Goal: Transaction & Acquisition: Obtain resource

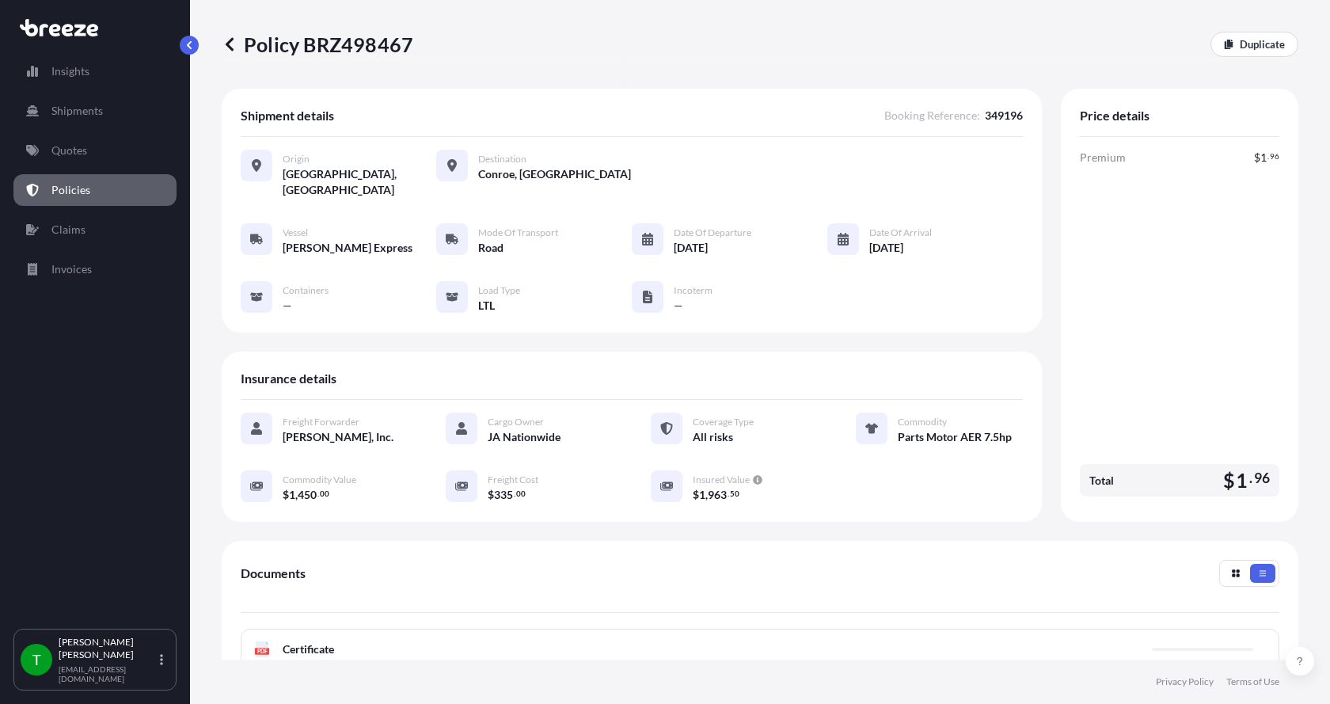
scroll to position [233, 0]
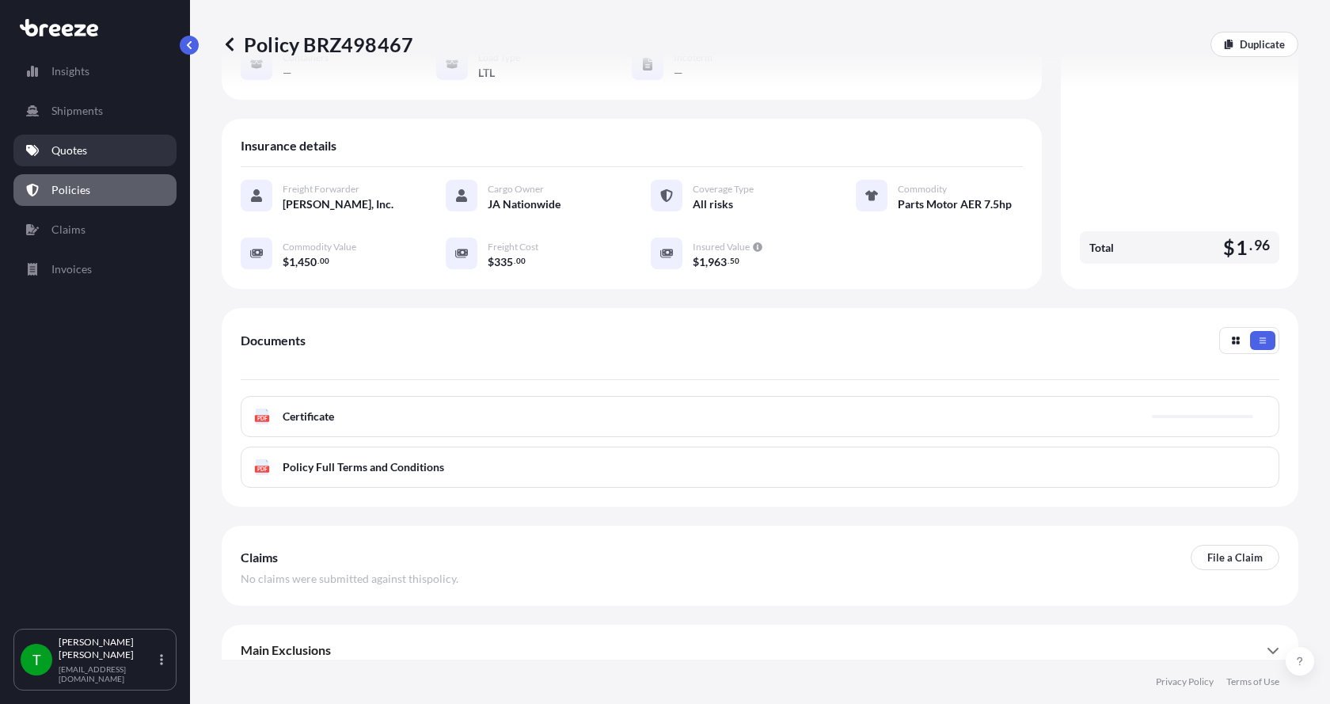
click at [66, 145] on p "Quotes" at bounding box center [69, 151] width 36 height 16
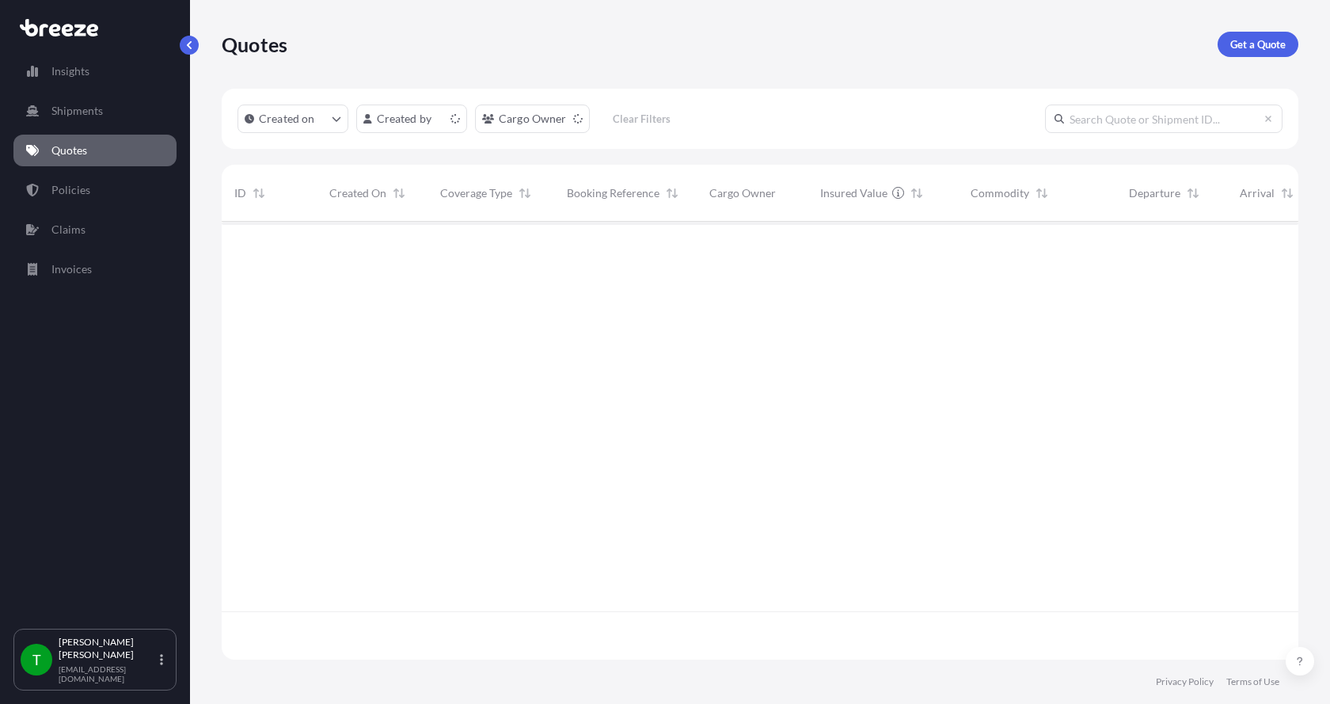
scroll to position [435, 1065]
click at [1246, 44] on p "Get a Quote" at bounding box center [1257, 44] width 55 height 16
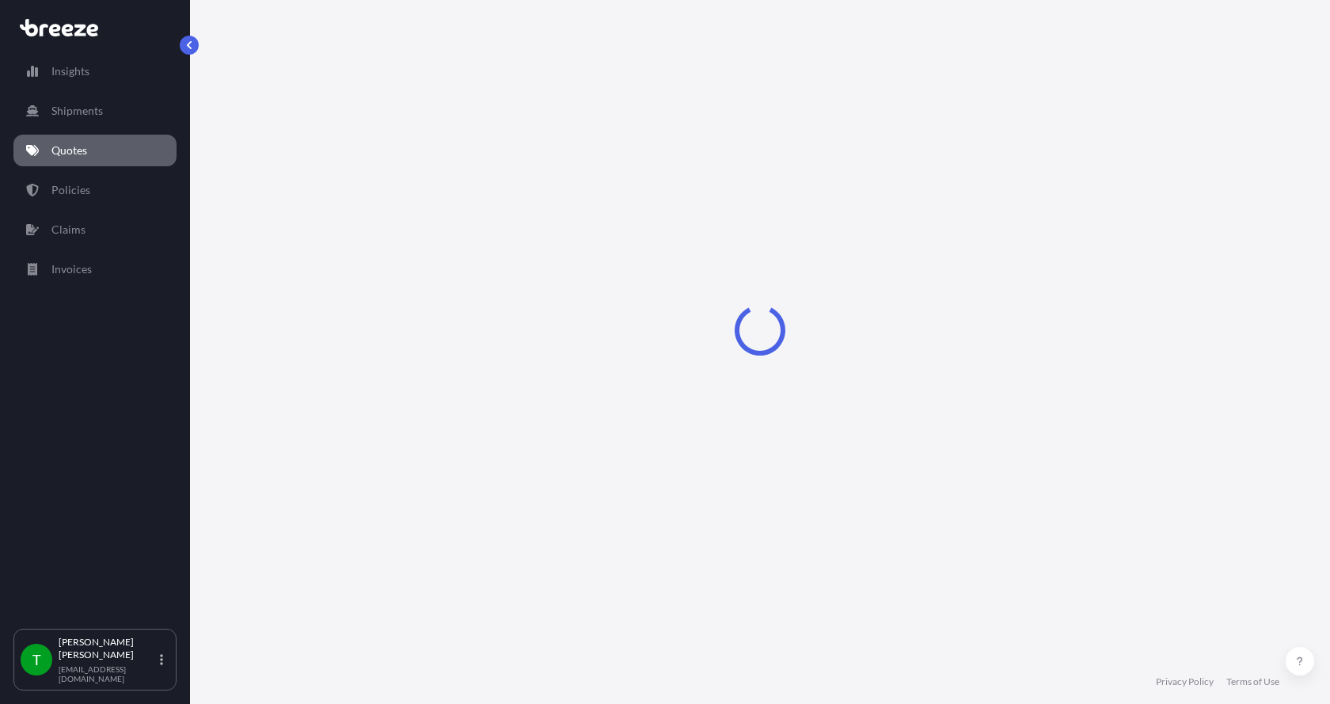
select select "Sea"
select select "1"
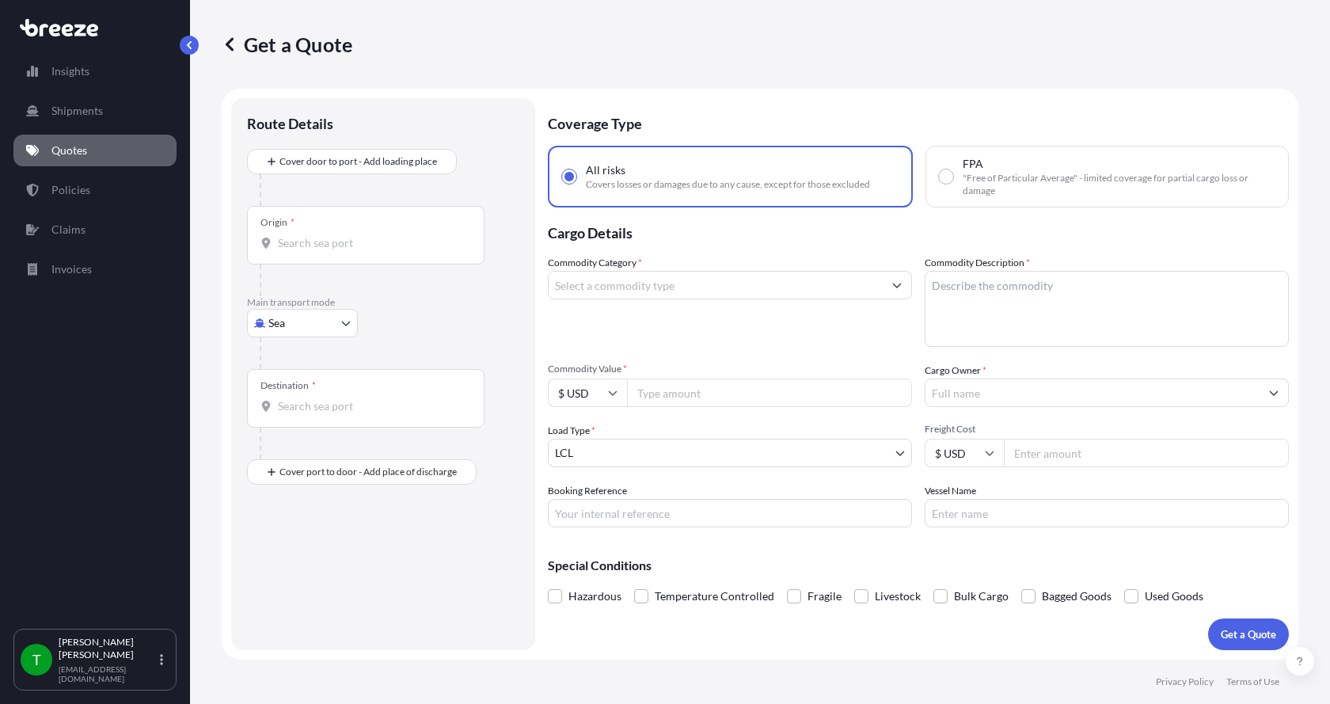
click at [272, 328] on body "Insights Shipments Quotes Policies Claims Invoices T [PERSON_NAME] [EMAIL_ADDRE…" at bounding box center [665, 352] width 1330 height 704
click at [295, 419] on span "Road" at bounding box center [289, 421] width 25 height 16
select select "Road"
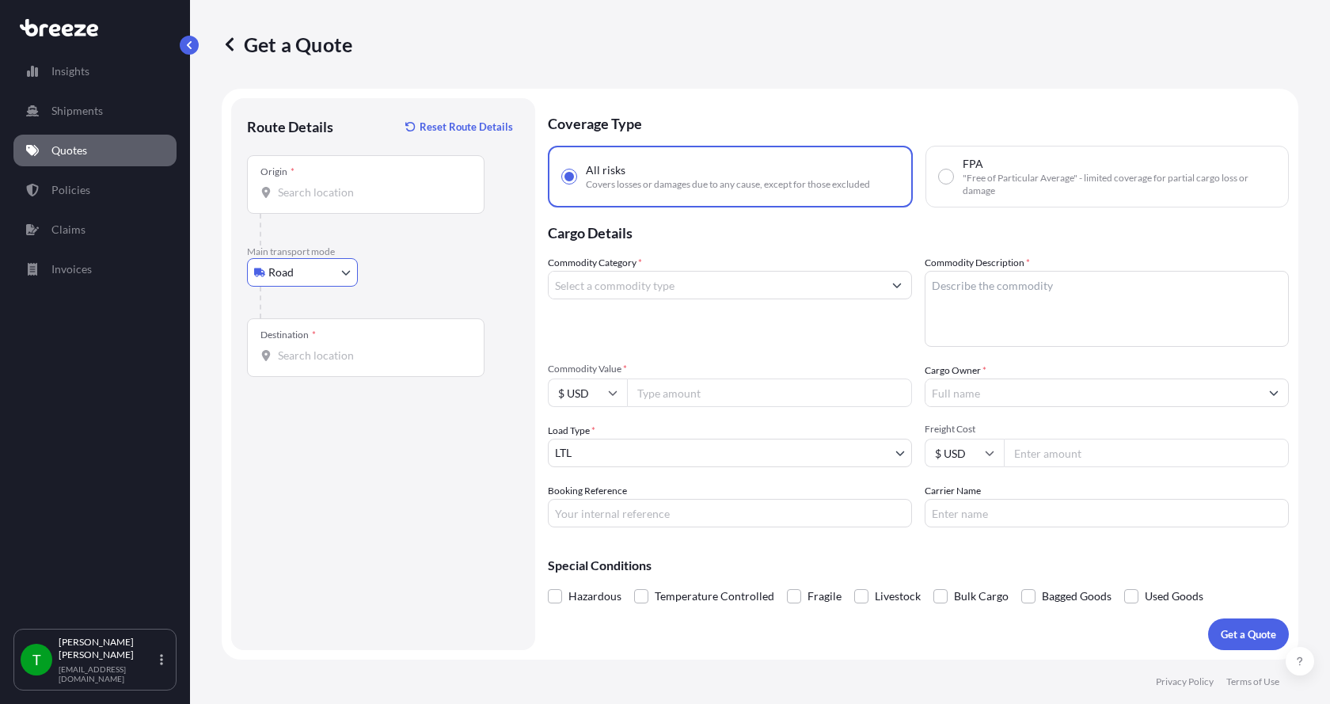
click at [282, 187] on input "Origin *" at bounding box center [371, 192] width 187 height 16
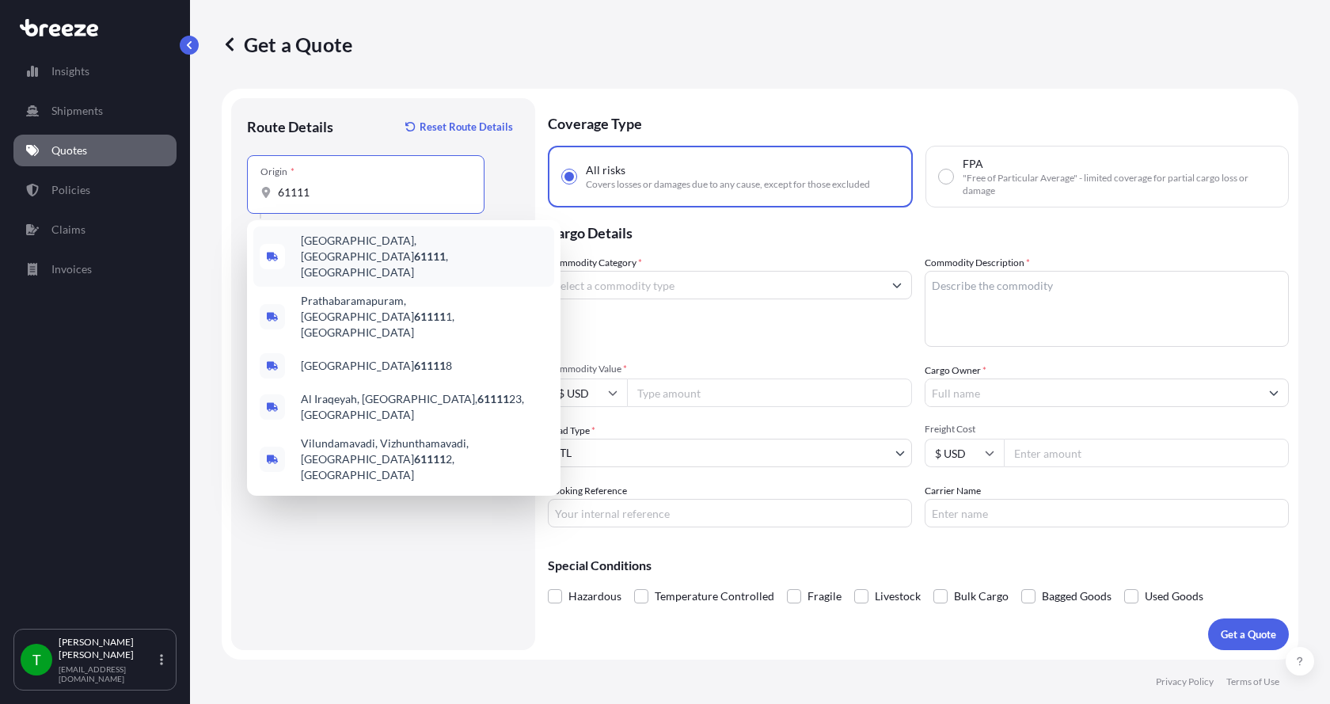
click at [318, 244] on span "[GEOGRAPHIC_DATA] , [GEOGRAPHIC_DATA]" at bounding box center [424, 257] width 247 height 48
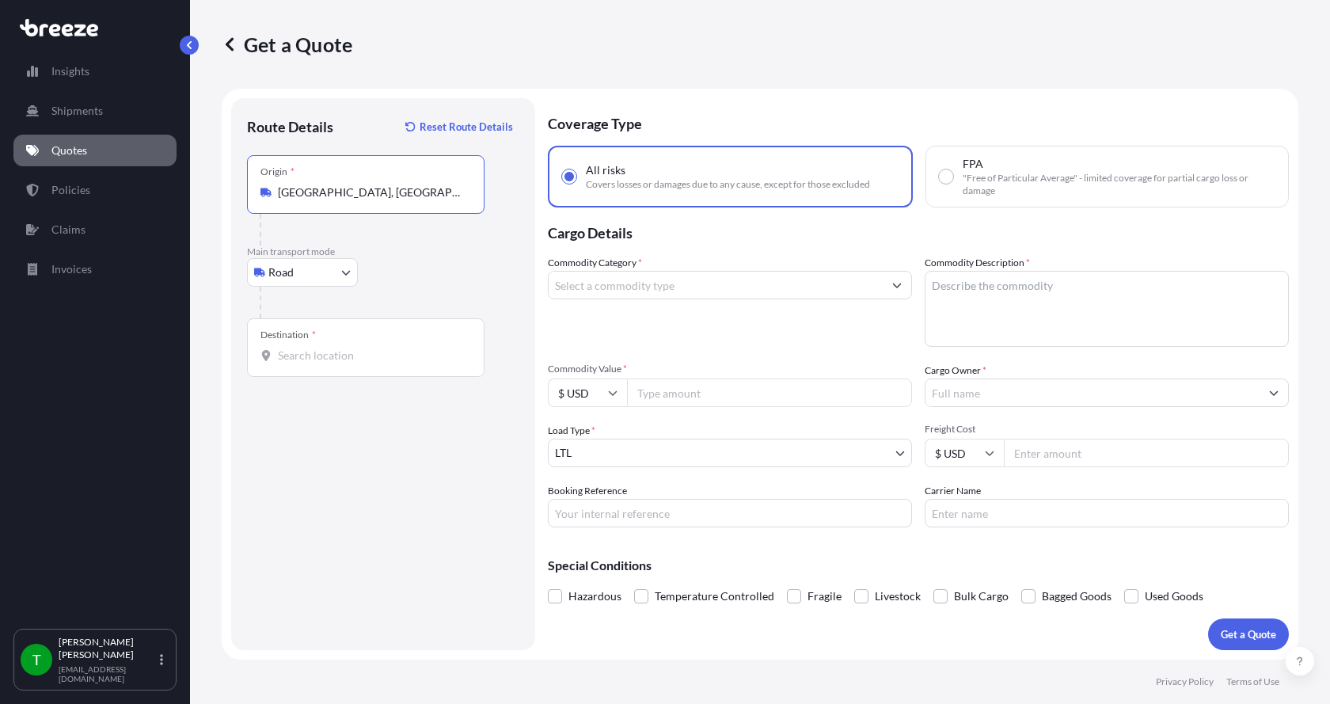
type input "[GEOGRAPHIC_DATA], [GEOGRAPHIC_DATA]"
click at [292, 350] on input "Destination *" at bounding box center [371, 356] width 187 height 16
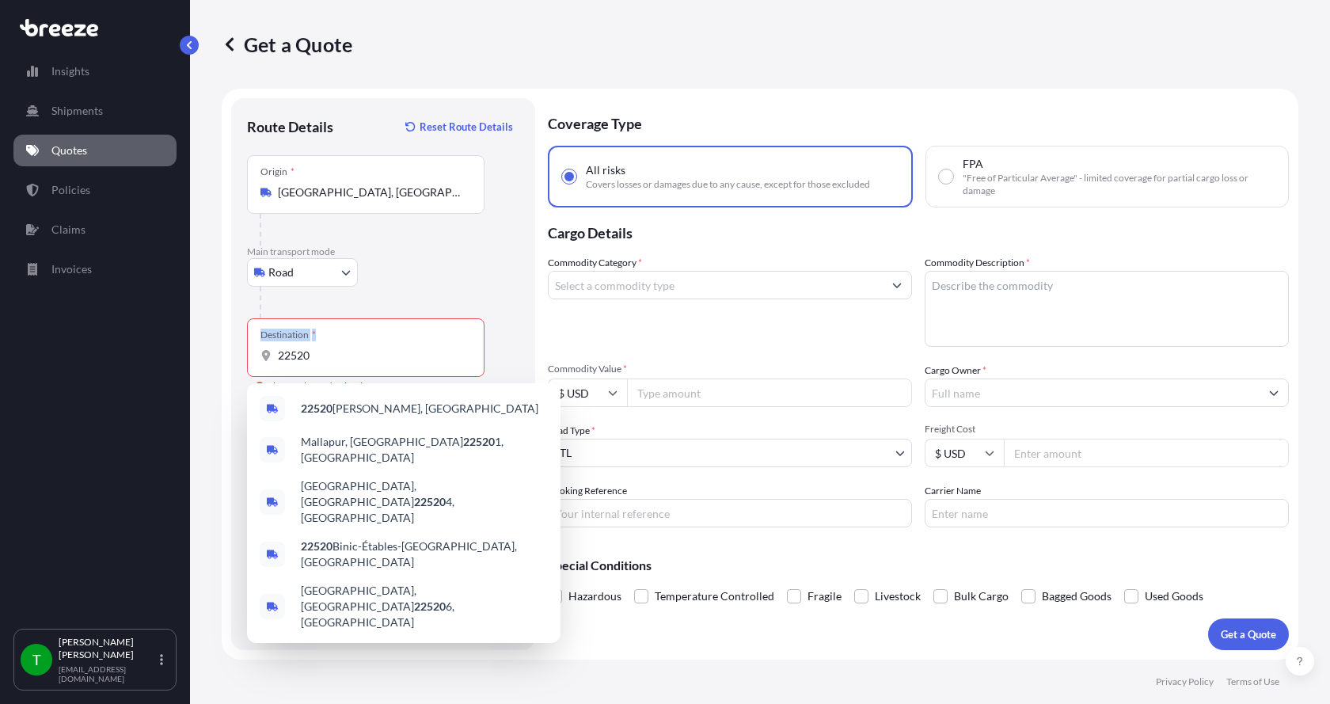
drag, startPoint x: 340, startPoint y: 363, endPoint x: 230, endPoint y: 366, distance: 110.1
click at [230, 366] on form "Route Details Reset Route Details Place of loading Road Road Rail Origin * [GEO…" at bounding box center [760, 374] width 1077 height 571
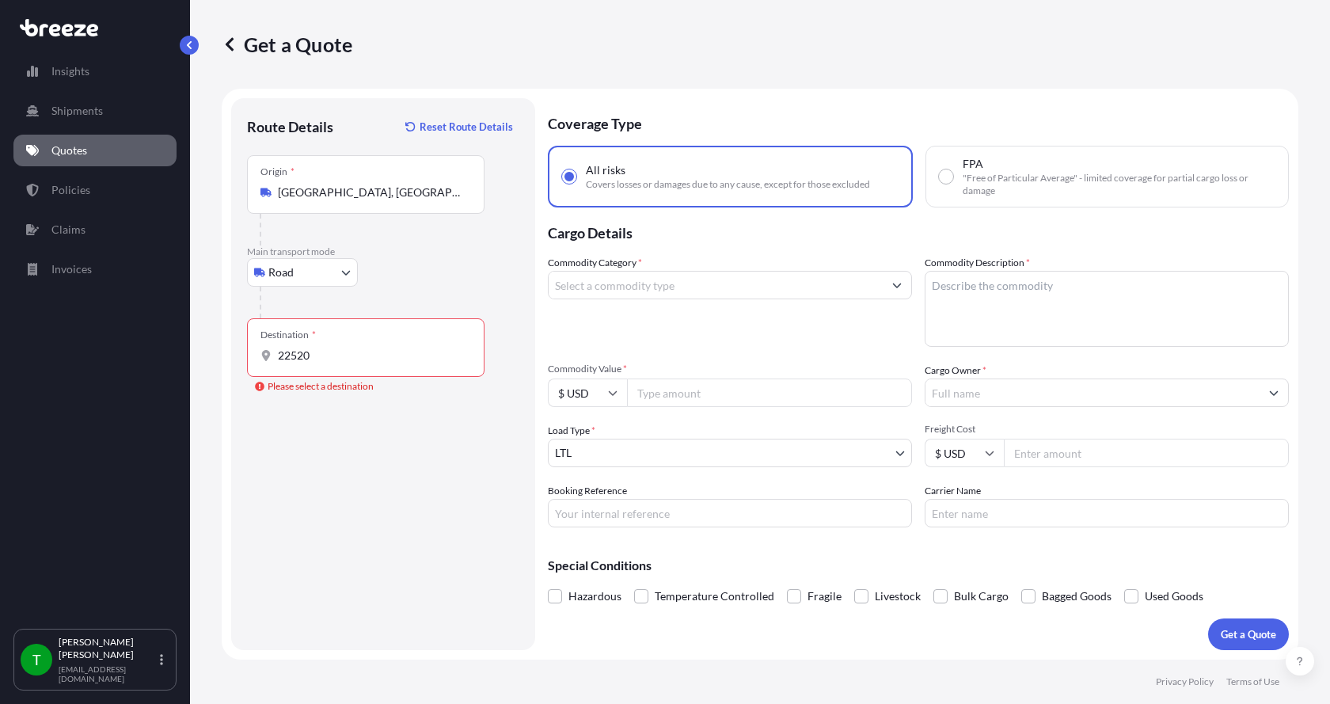
click at [312, 370] on div "Destination * 22520" at bounding box center [366, 347] width 238 height 59
click at [312, 363] on input "22520" at bounding box center [371, 356] width 187 height 16
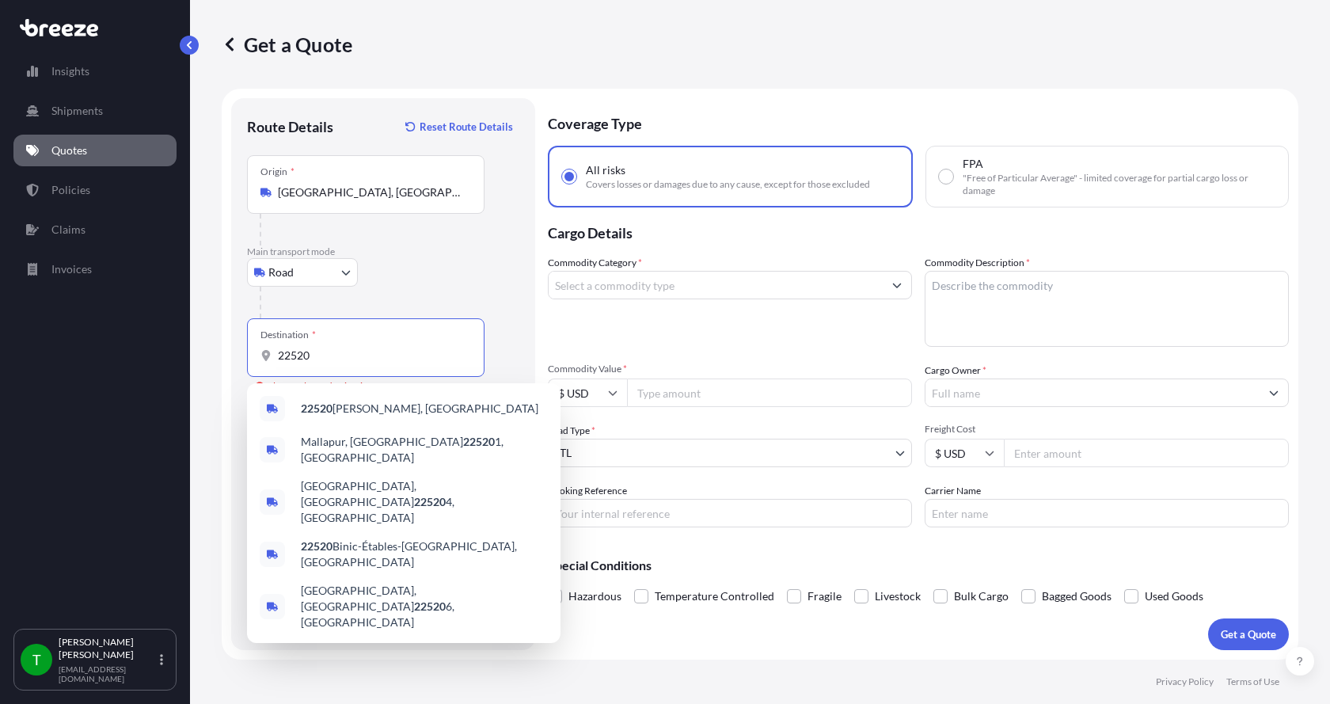
drag, startPoint x: 308, startPoint y: 361, endPoint x: 245, endPoint y: 359, distance: 63.4
click at [245, 359] on div "Route Details Reset Route Details Place of loading Road Road Rail Origin * [GEO…" at bounding box center [383, 374] width 304 height 552
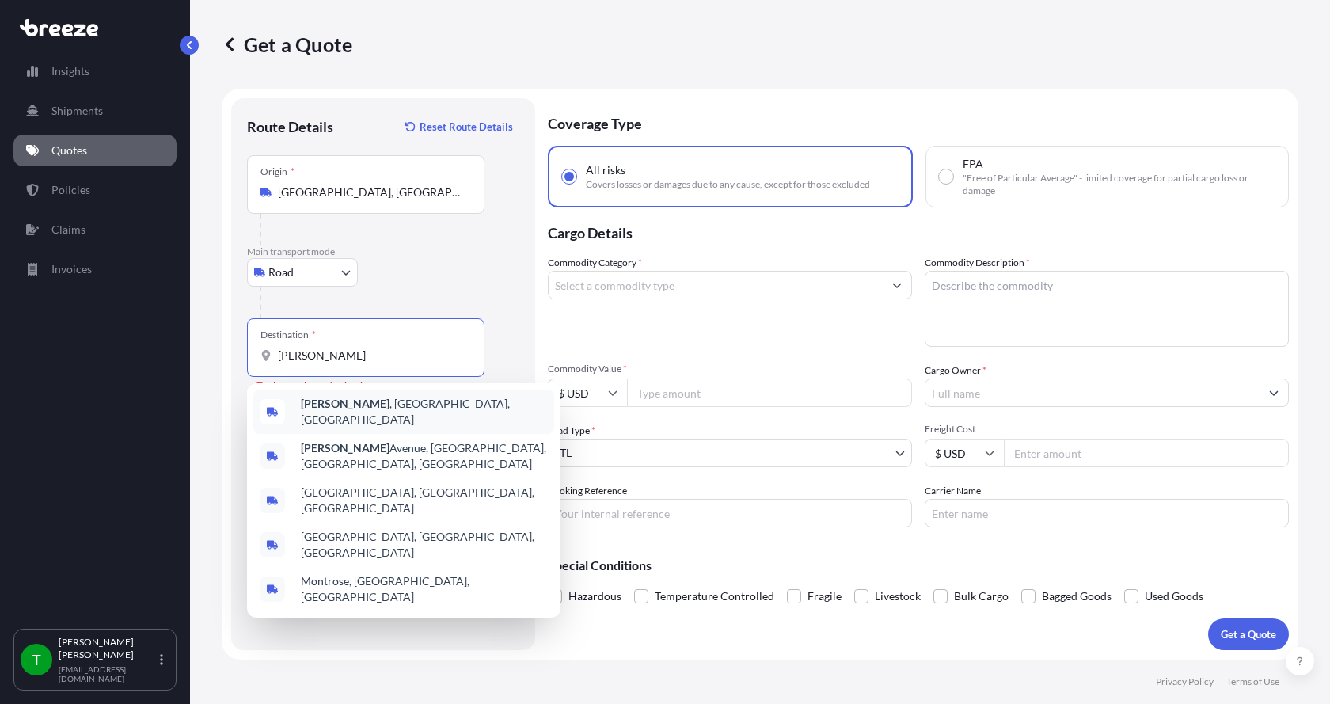
click at [326, 405] on b "[PERSON_NAME]" at bounding box center [345, 403] width 89 height 13
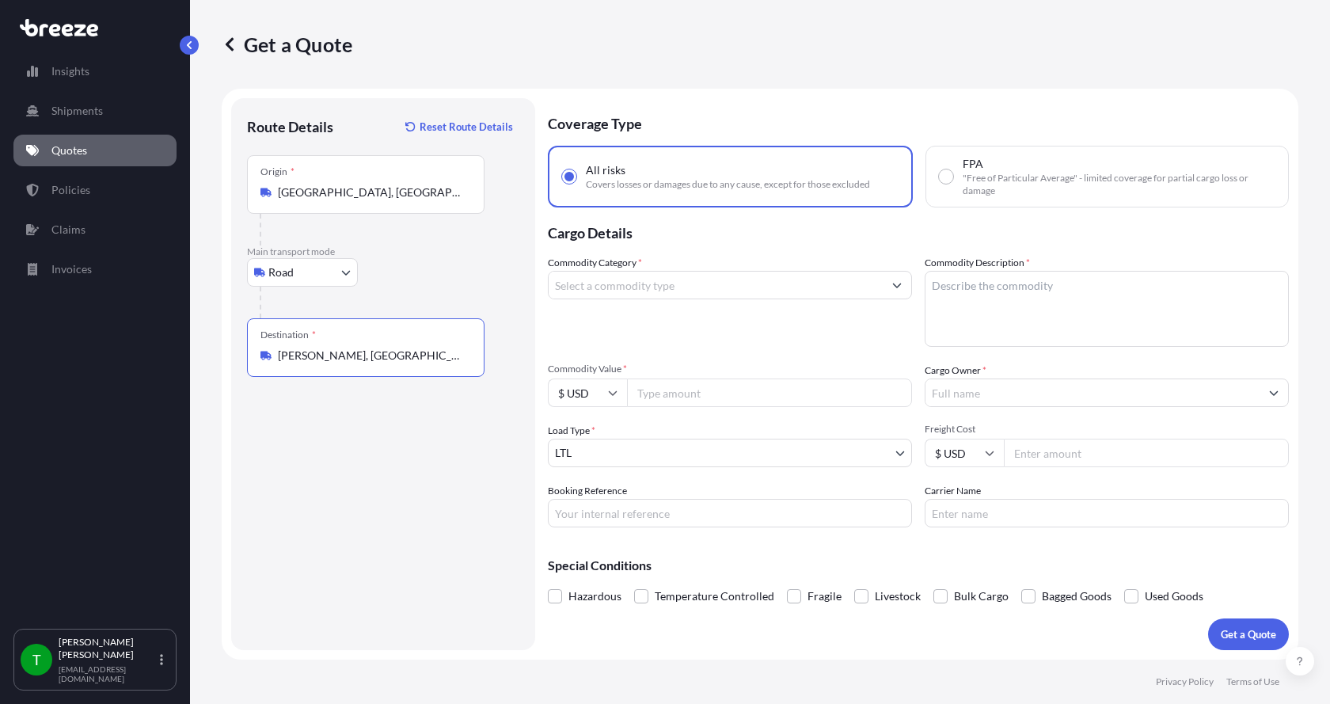
type input "[PERSON_NAME], [GEOGRAPHIC_DATA], [GEOGRAPHIC_DATA]"
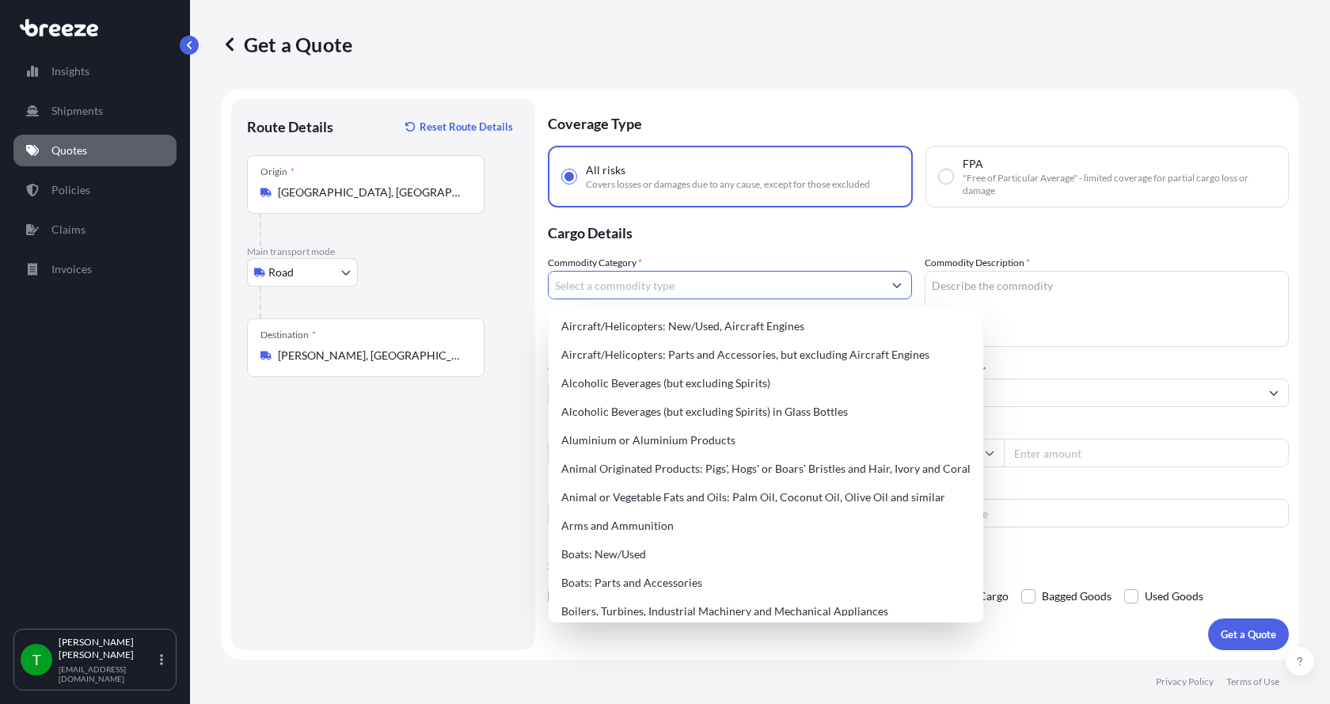
click at [610, 291] on input "Commodity Category *" at bounding box center [716, 285] width 334 height 29
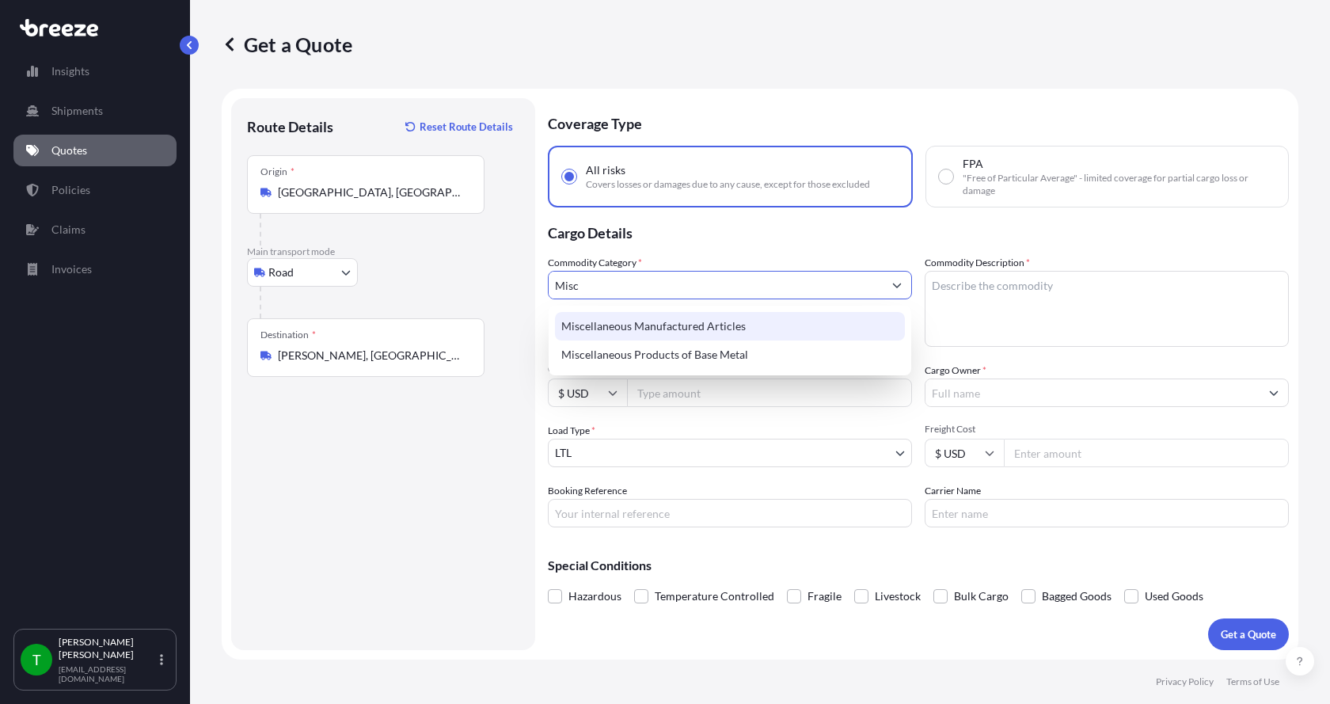
click at [620, 330] on div "Miscellaneous Manufactured Articles" at bounding box center [730, 326] width 350 height 29
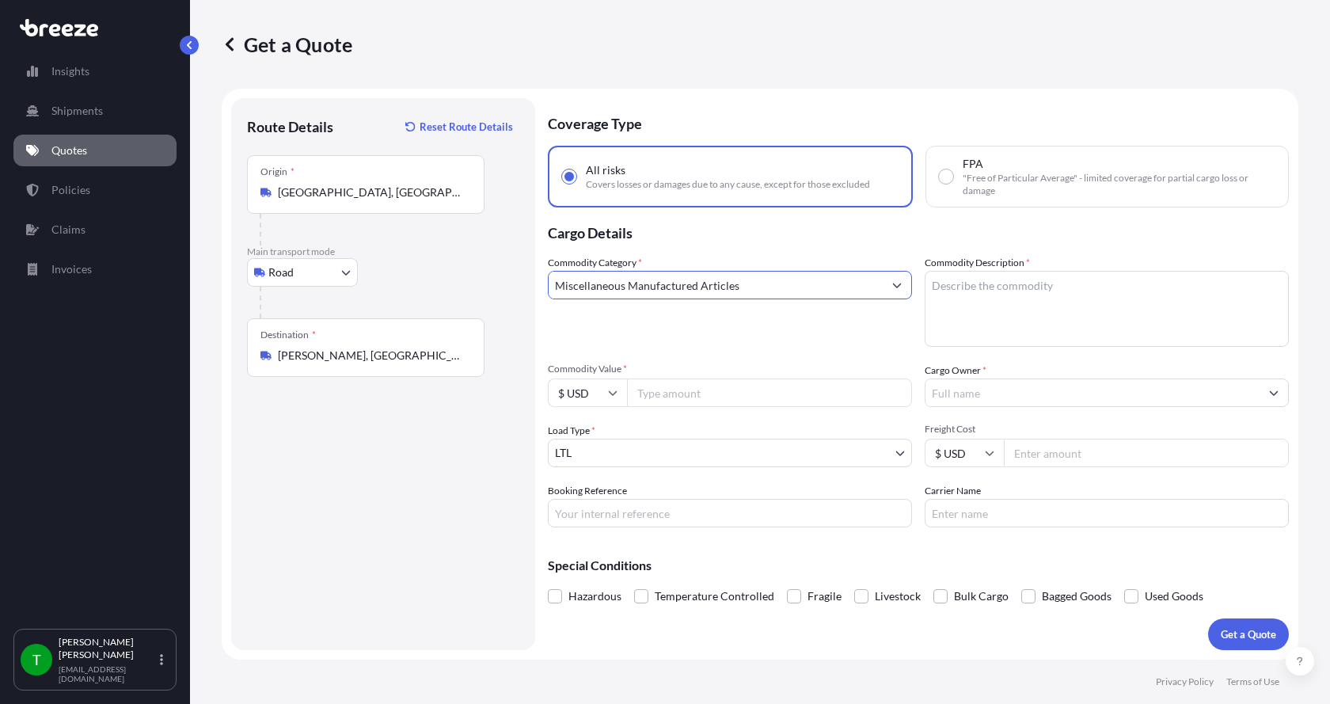
type input "Miscellaneous Manufactured Articles"
click at [971, 280] on textarea "Commodity Description *" at bounding box center [1107, 309] width 364 height 76
type textarea "Hose 3x15"
click at [670, 389] on input "Commodity Value *" at bounding box center [769, 392] width 285 height 29
type input "349201"
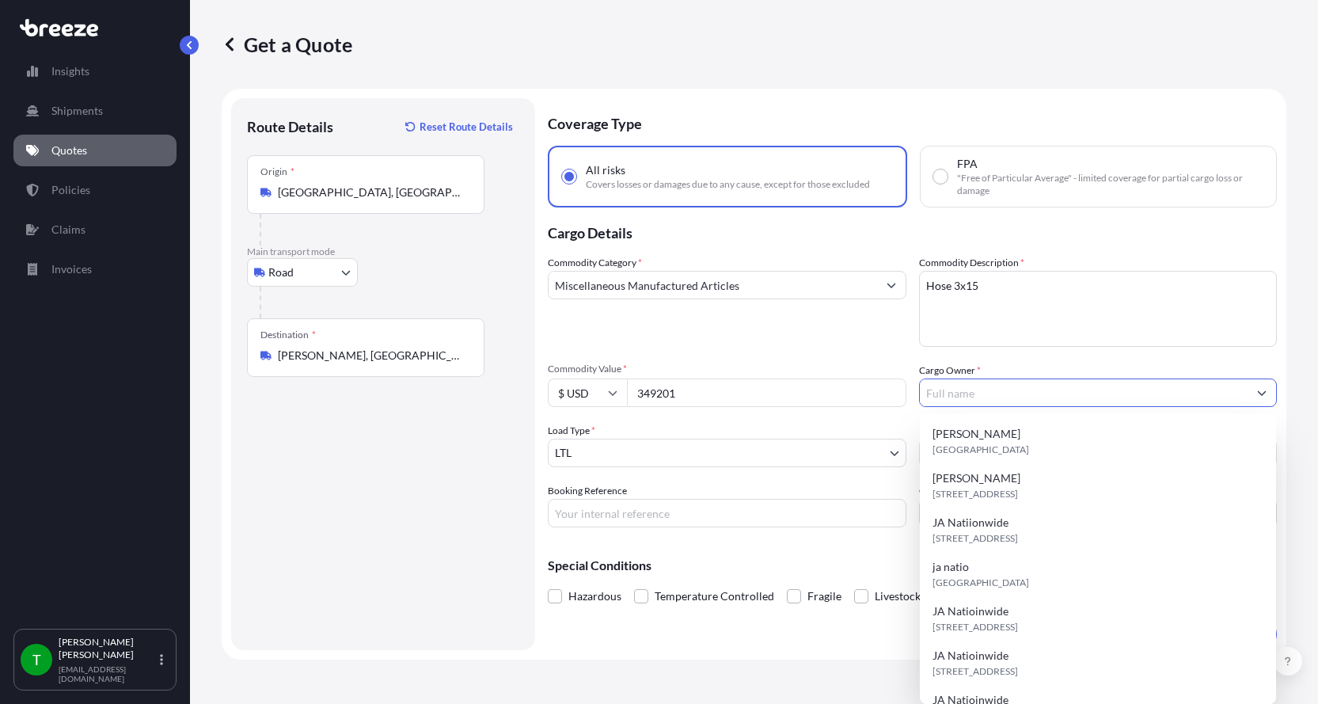
click at [968, 394] on input "Cargo Owner *" at bounding box center [1084, 392] width 329 height 29
type input "j"
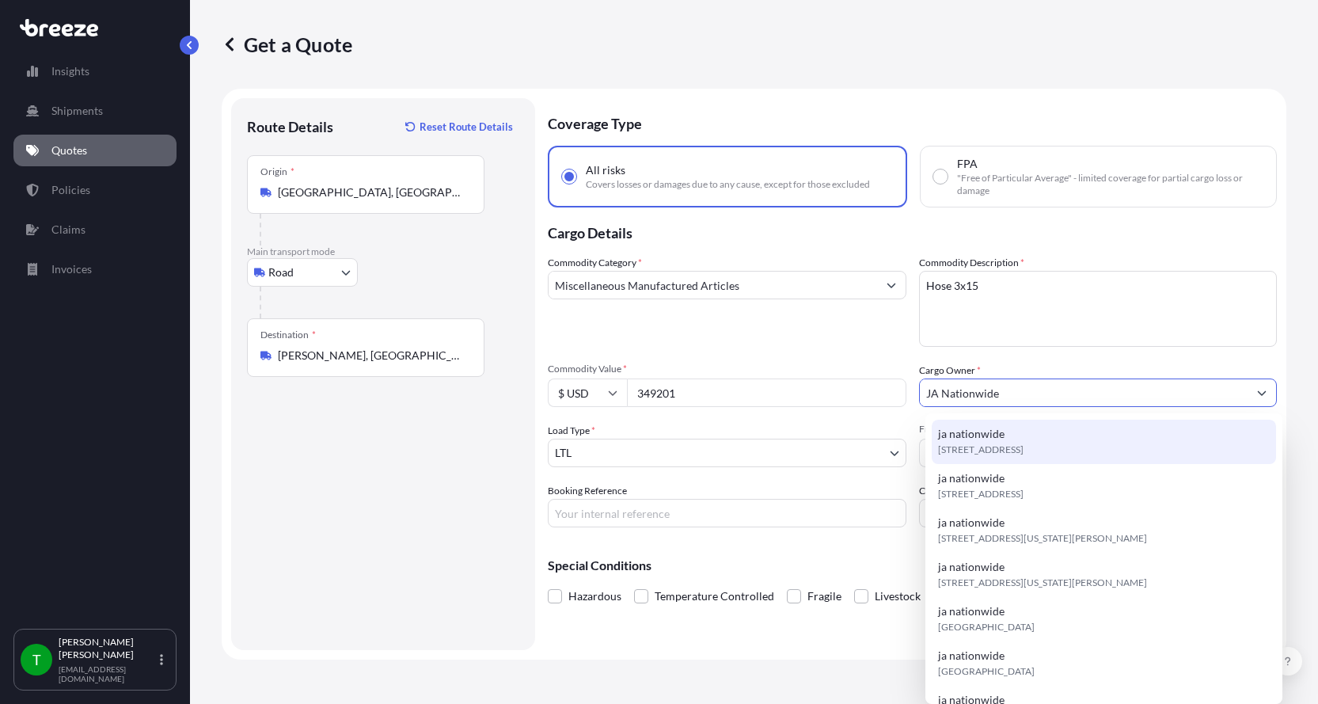
type input "JA Nationwide"
click at [611, 515] on input "Booking Reference" at bounding box center [727, 513] width 359 height 29
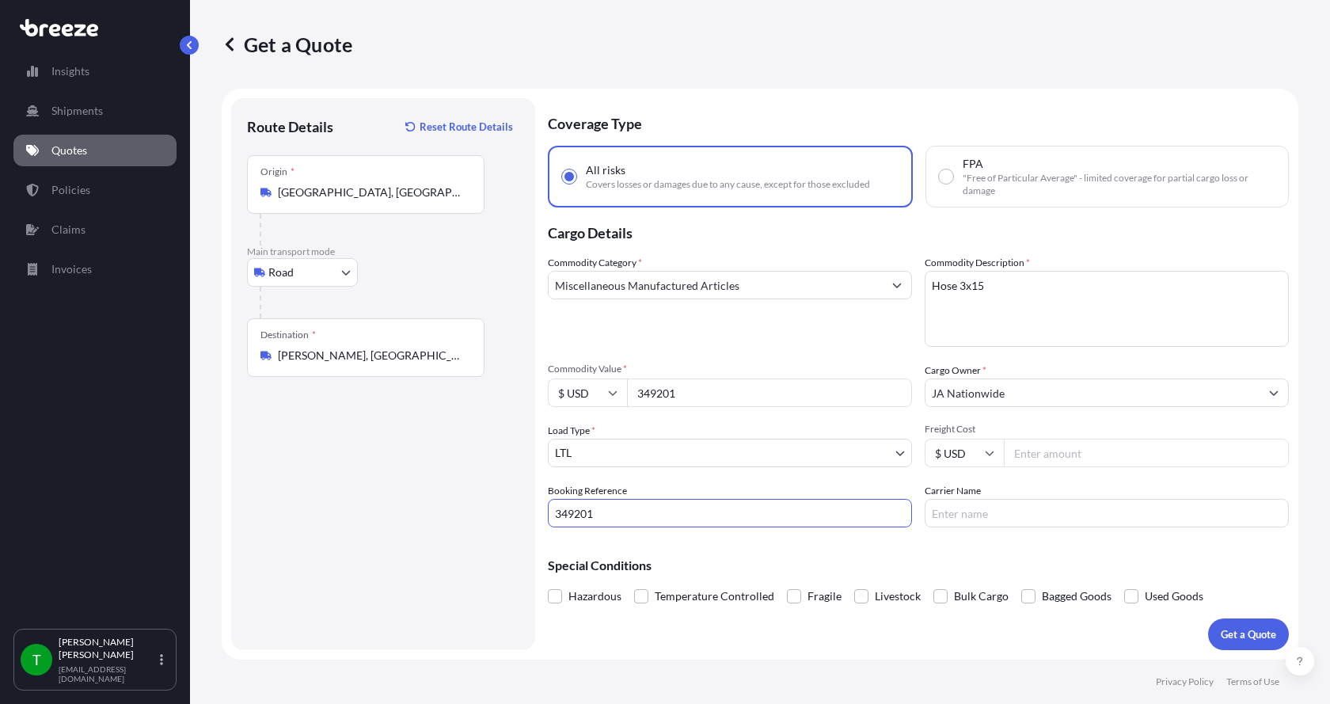
type input "349201"
click at [1043, 454] on input "Freight Cost" at bounding box center [1146, 453] width 285 height 29
type input "360.00"
click at [976, 514] on input "Carrier Name" at bounding box center [1107, 513] width 364 height 29
type input "[PERSON_NAME]"
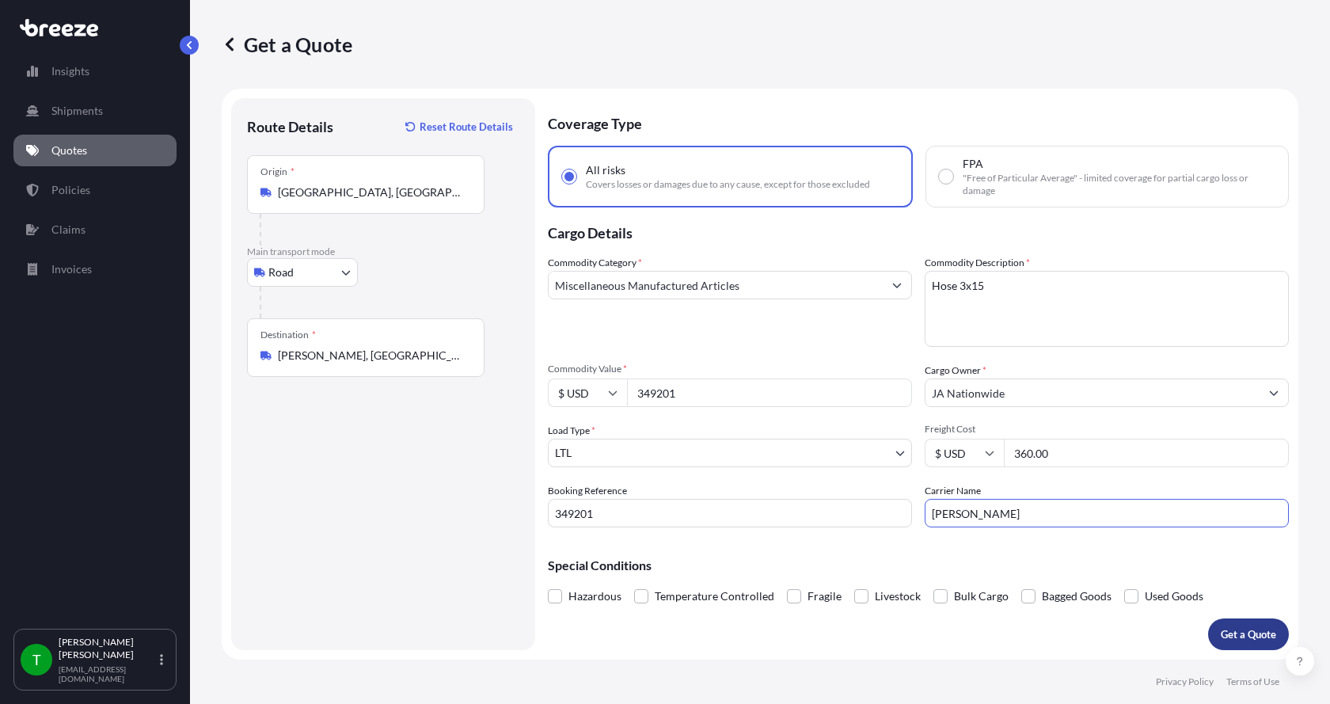
click at [1238, 633] on p "Get a Quote" at bounding box center [1248, 634] width 55 height 16
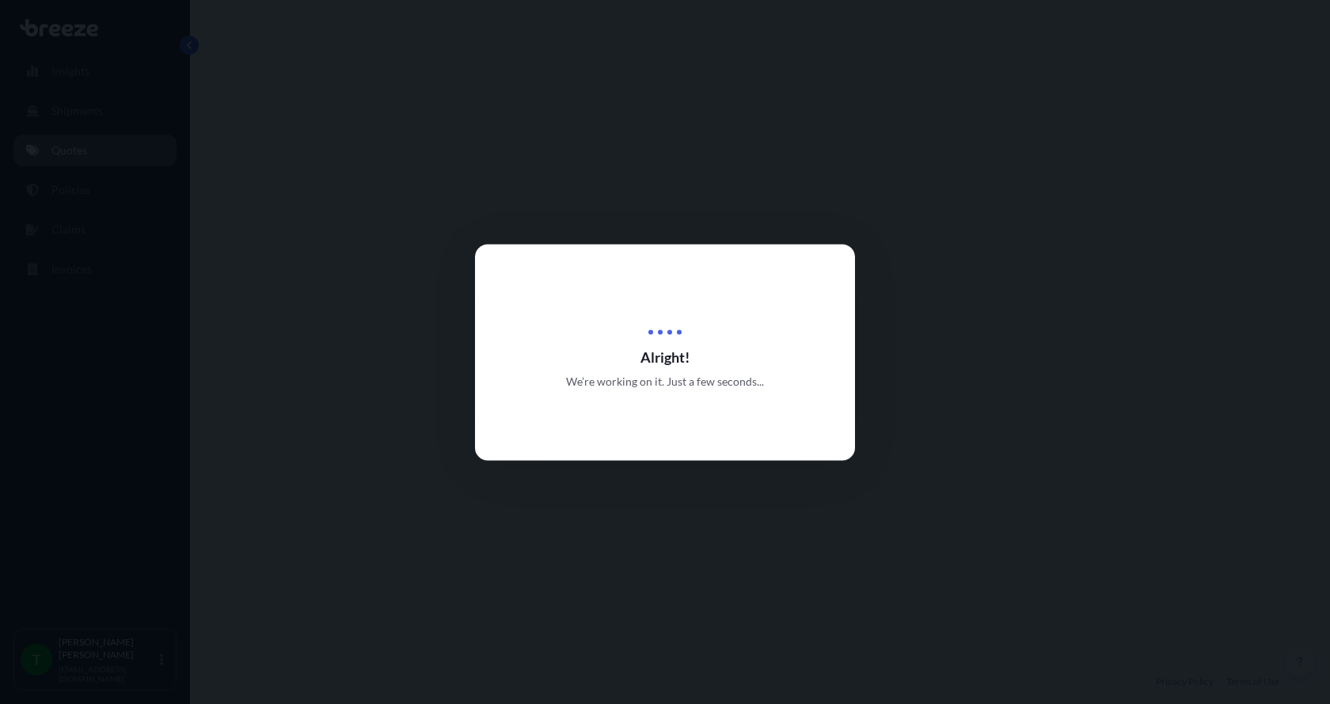
select select "Road"
select select "1"
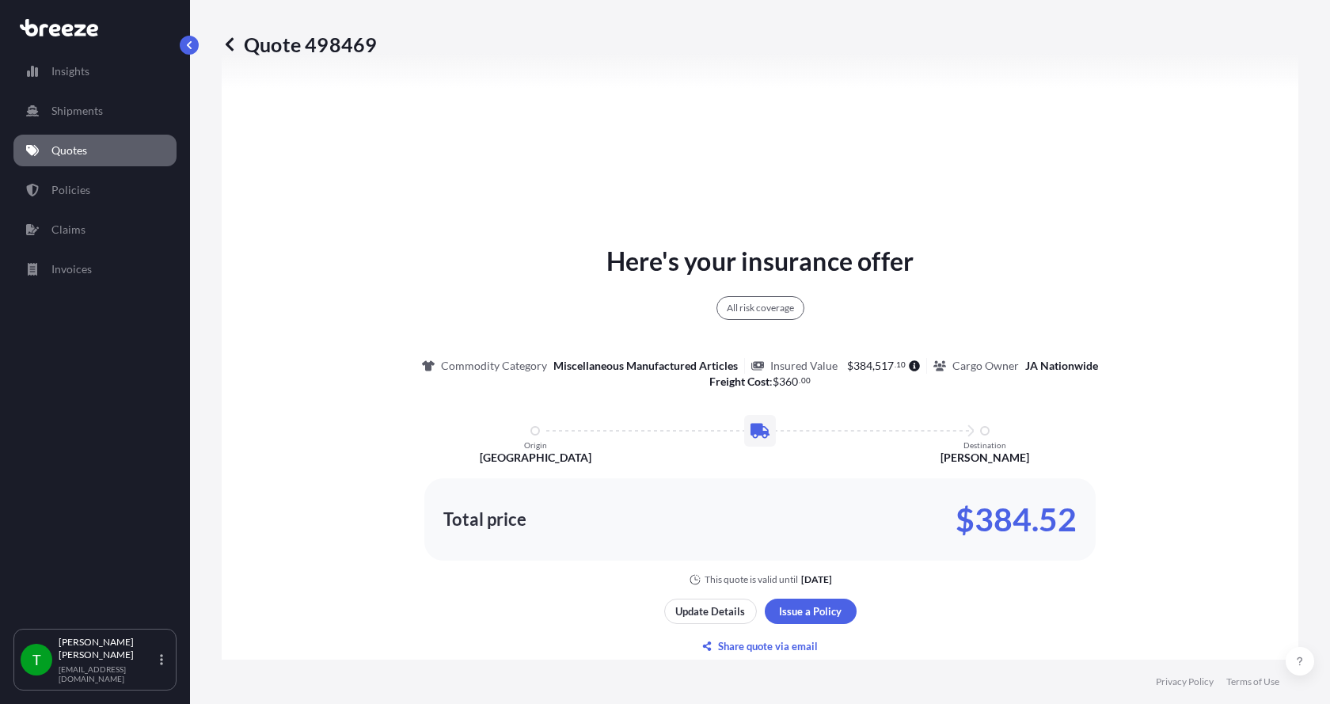
scroll to position [744, 0]
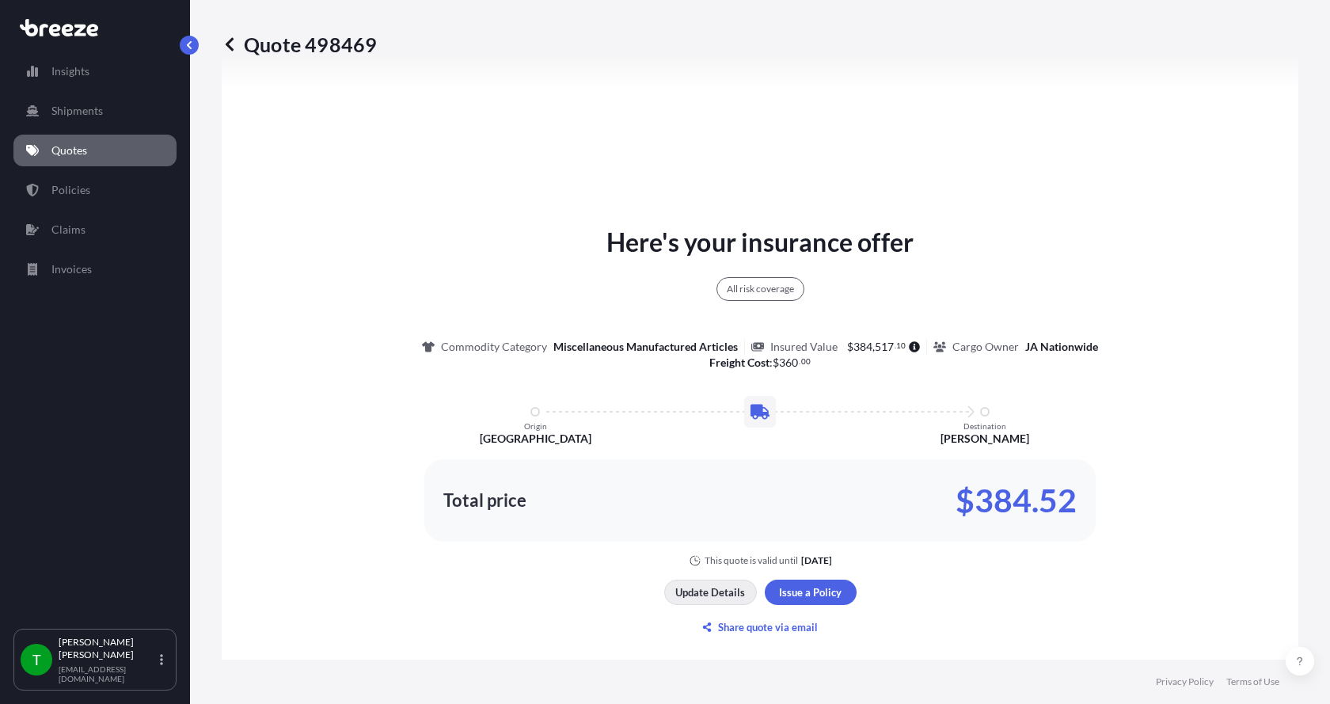
click at [682, 588] on p "Update Details" at bounding box center [710, 592] width 70 height 16
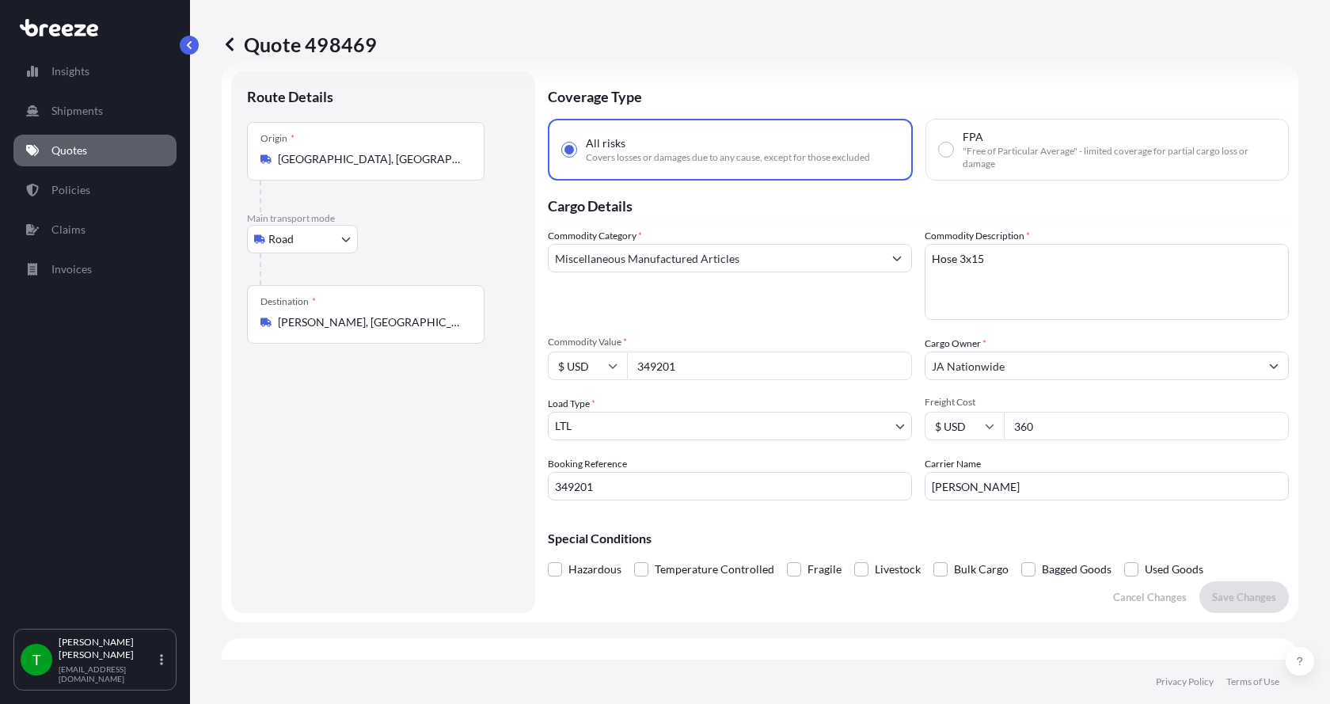
scroll to position [25, 0]
drag, startPoint x: 682, startPoint y: 373, endPoint x: 625, endPoint y: 357, distance: 59.9
click at [625, 357] on div "$ USD 349201" at bounding box center [730, 367] width 364 height 29
click at [689, 374] on input "349201" at bounding box center [769, 367] width 285 height 29
drag, startPoint x: 660, startPoint y: 371, endPoint x: 621, endPoint y: 368, distance: 38.9
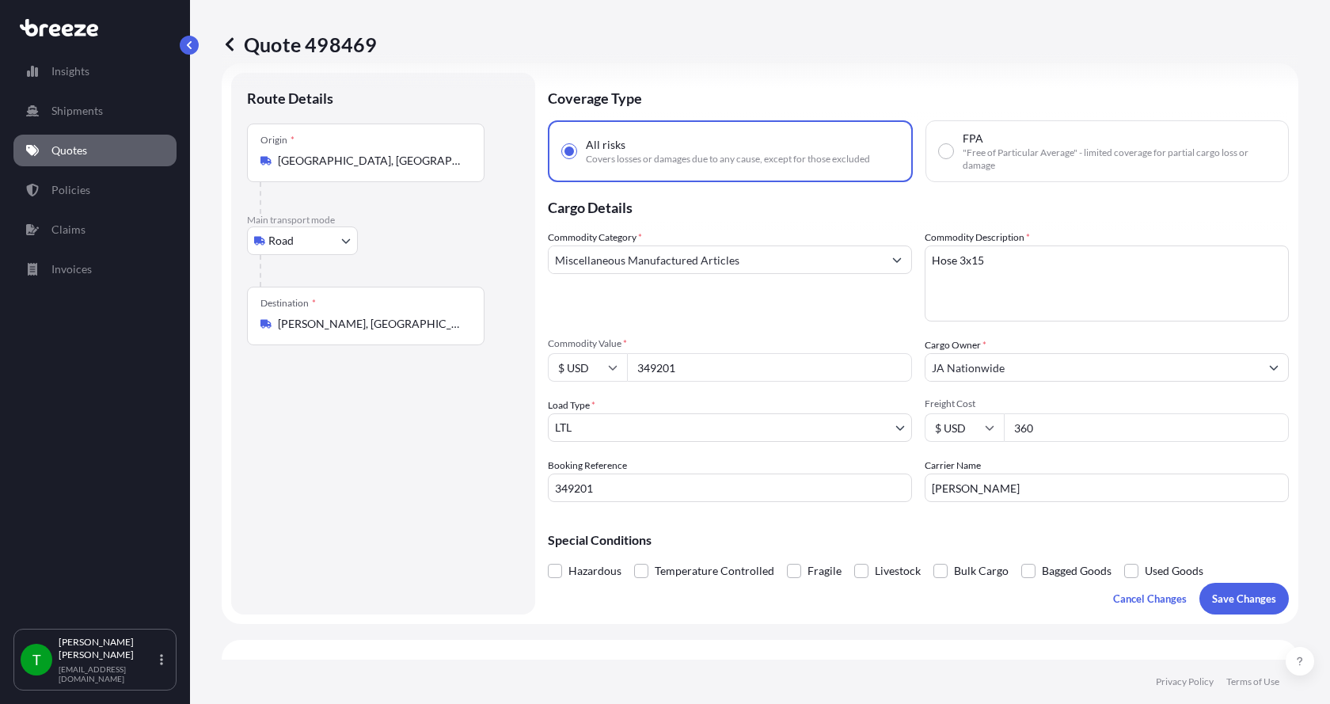
click at [621, 368] on div "$ USD 349201" at bounding box center [730, 367] width 364 height 29
type input "600.00"
click at [1229, 603] on p "Save Changes" at bounding box center [1244, 599] width 64 height 16
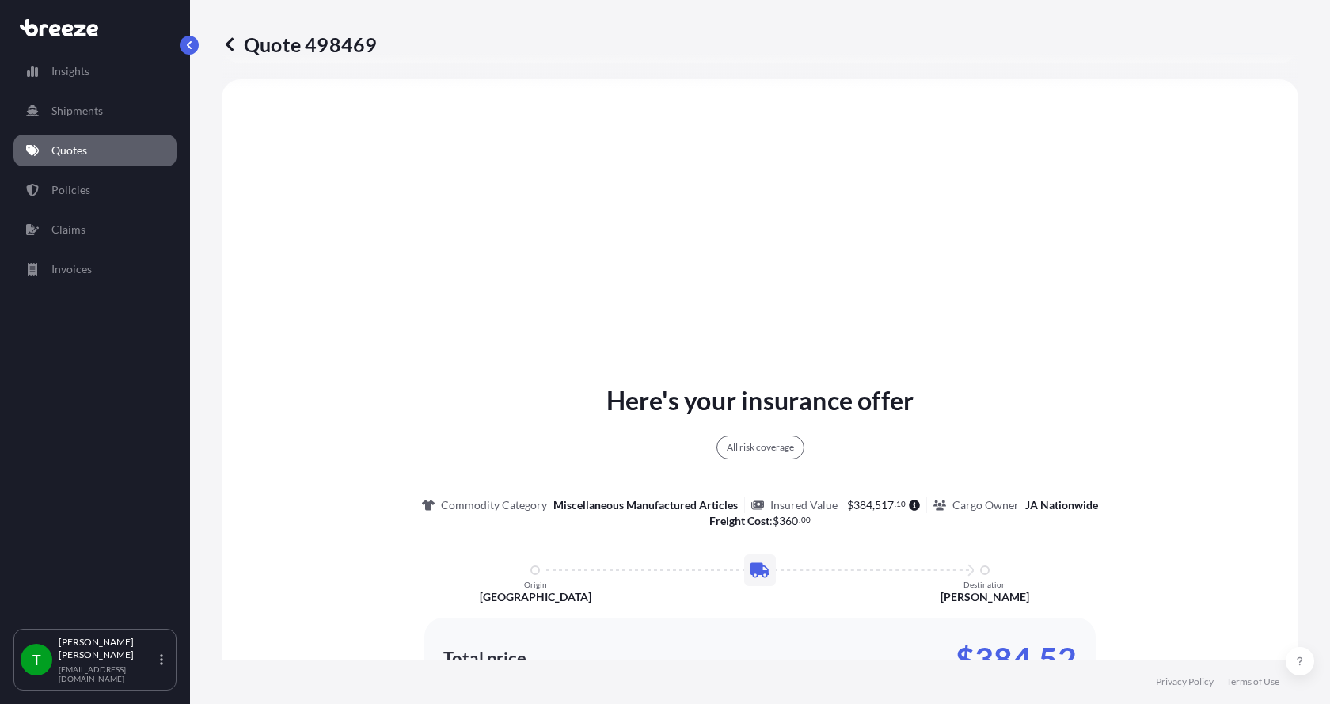
select select "Road"
select select "1"
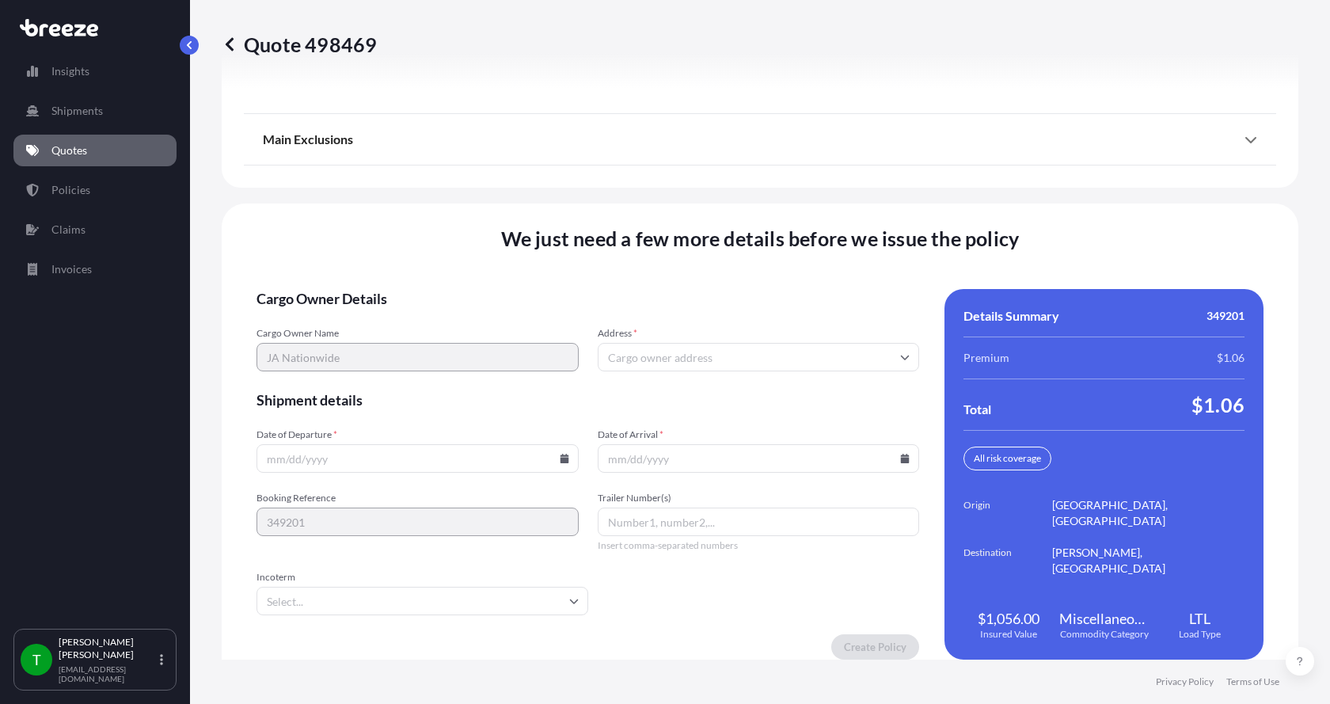
scroll to position [2083, 0]
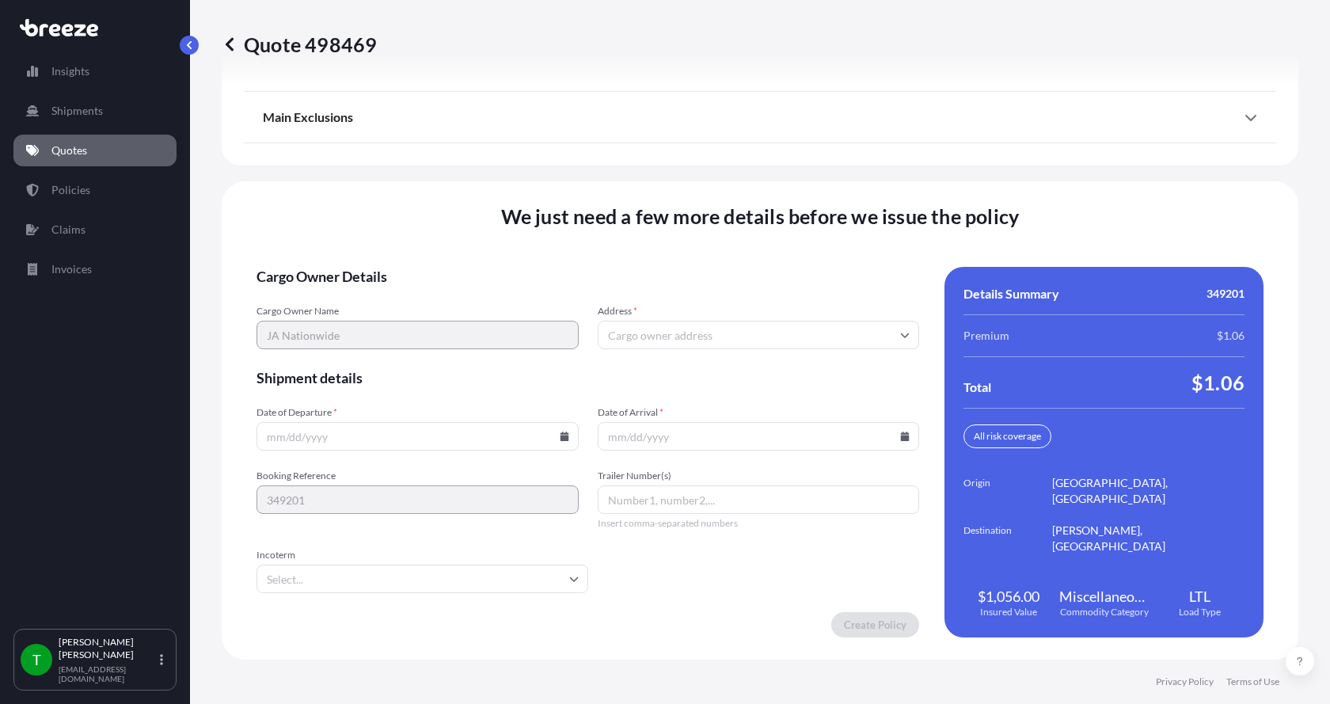
click at [693, 332] on input "Address *" at bounding box center [759, 335] width 322 height 29
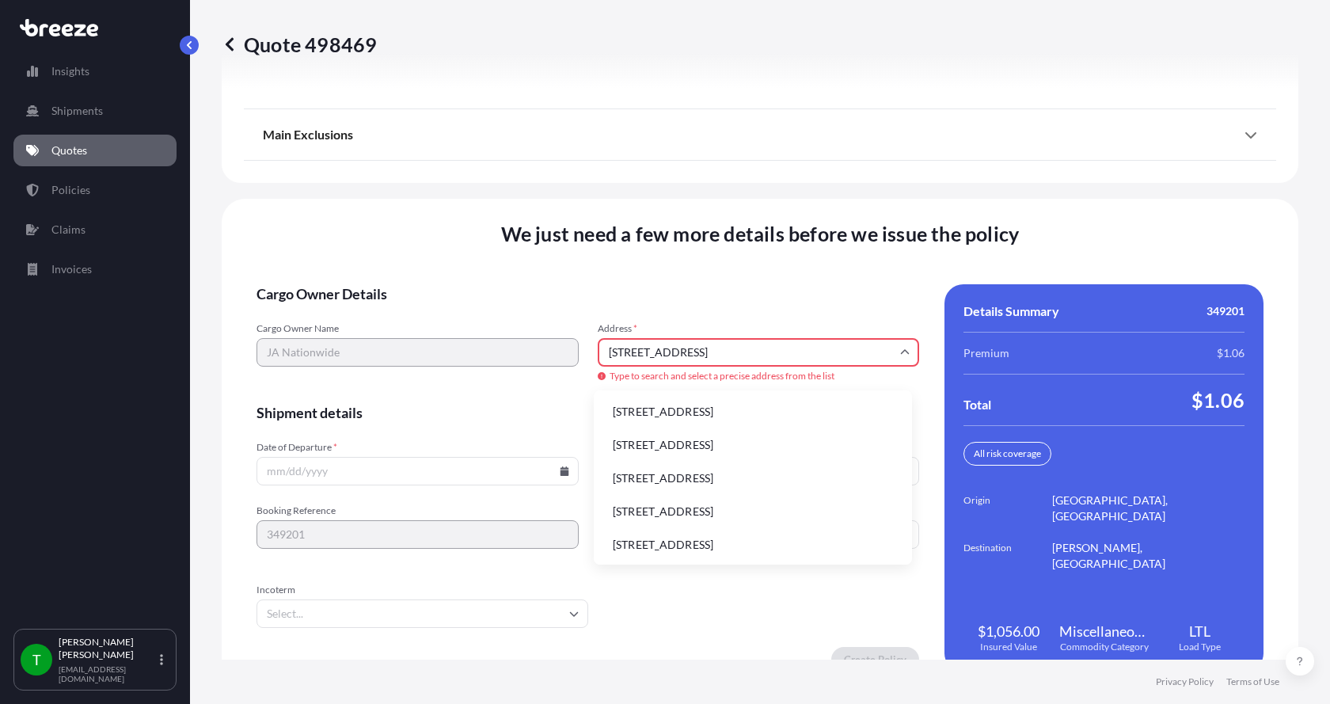
click at [671, 419] on li "[STREET_ADDRESS]" at bounding box center [753, 412] width 306 height 30
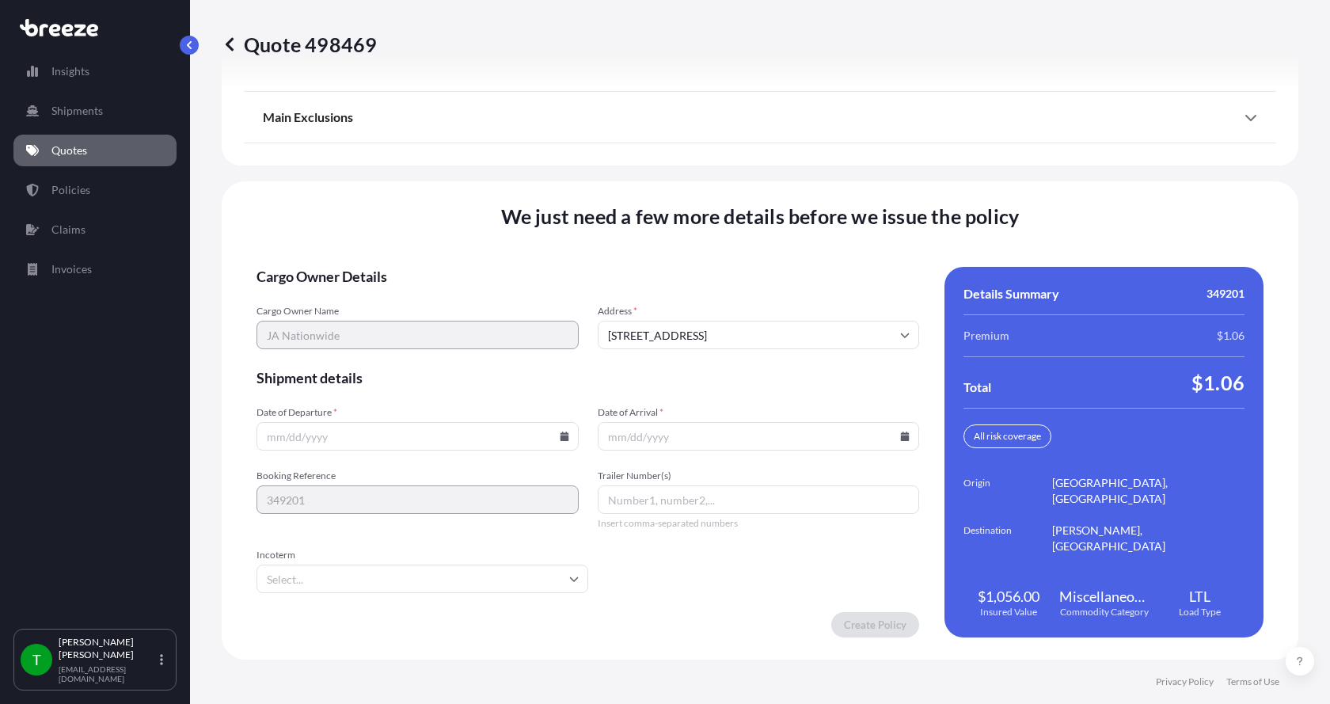
type input "[STREET_ADDRESS]"
click at [560, 437] on icon at bounding box center [564, 436] width 9 height 10
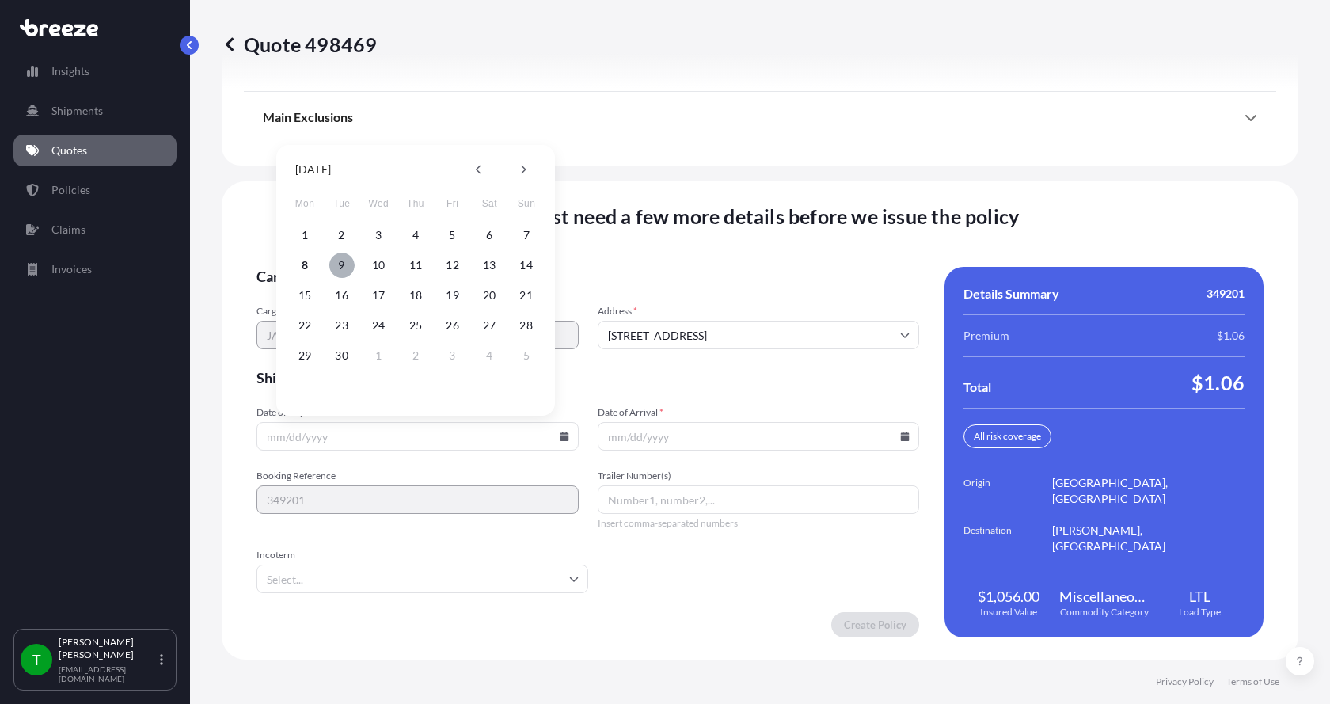
click at [341, 267] on button "9" at bounding box center [341, 265] width 25 height 25
type input "[DATE]"
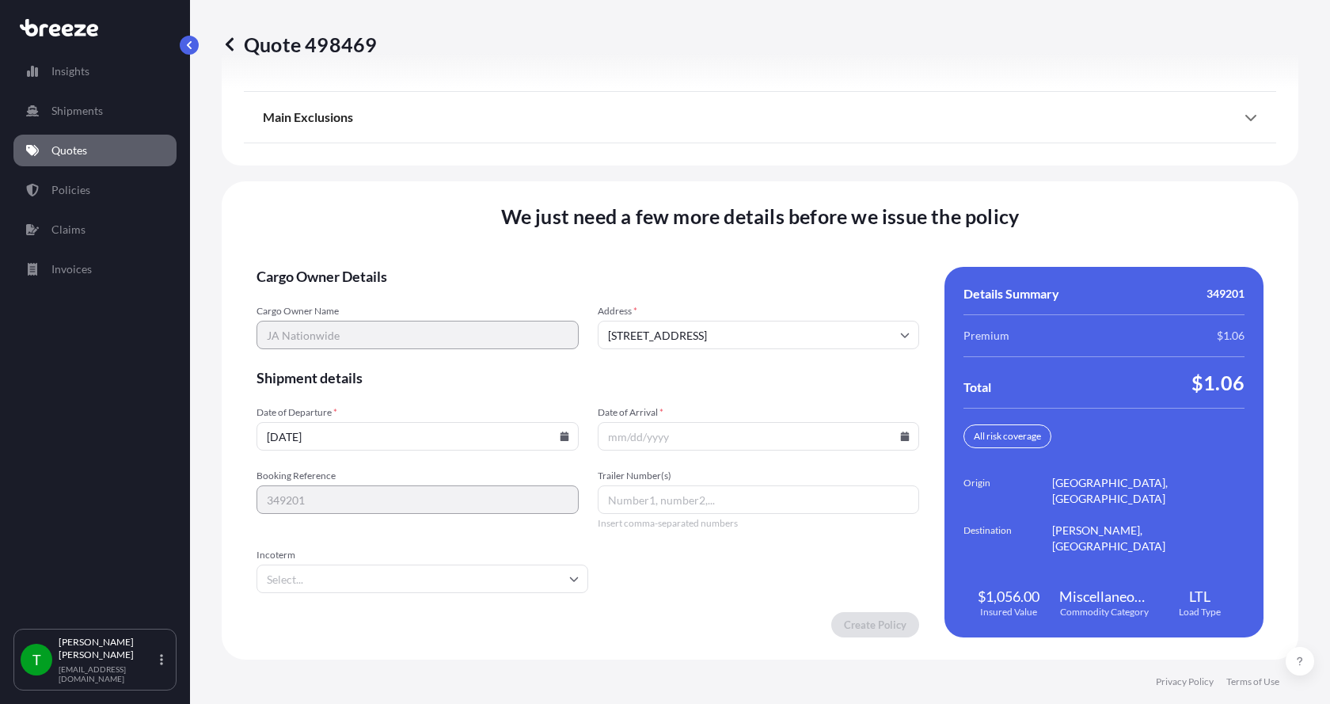
click at [351, 324] on button "9" at bounding box center [360, 331] width 19 height 14
click at [900, 435] on icon at bounding box center [905, 436] width 10 height 10
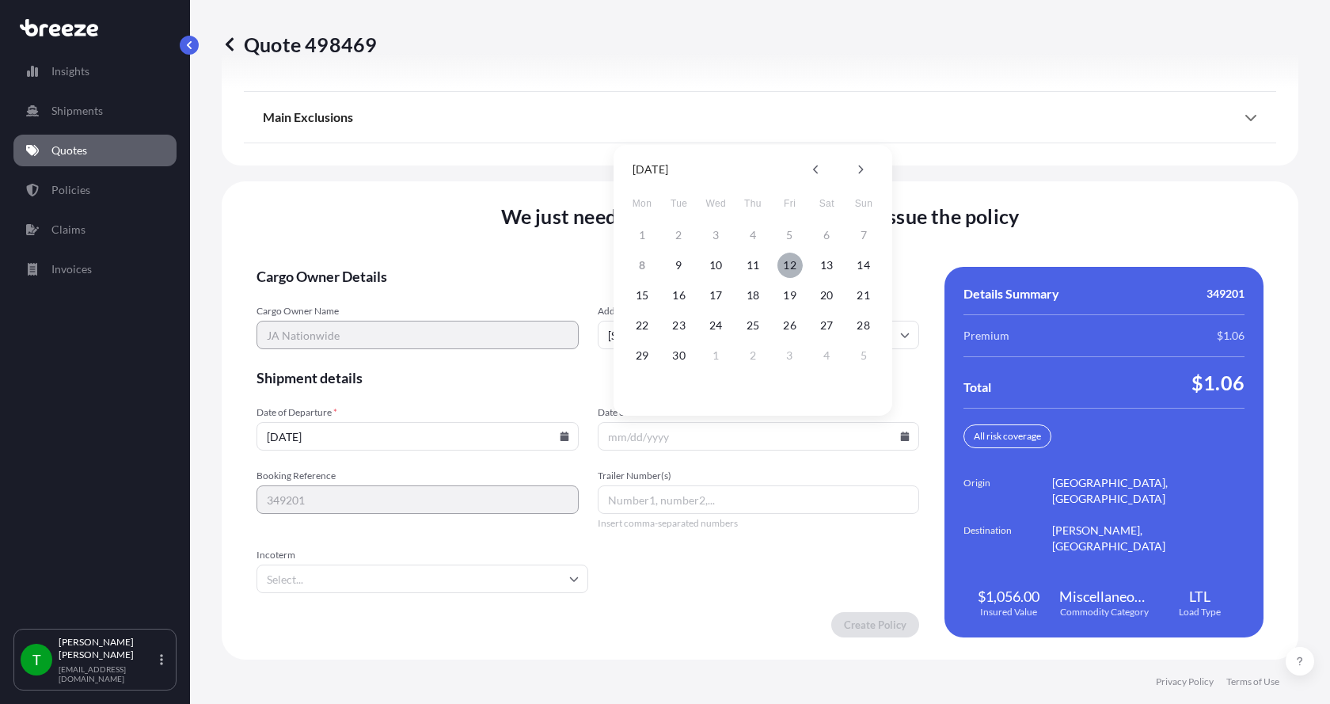
click at [789, 270] on button "12" at bounding box center [789, 265] width 25 height 25
type input "[DATE]"
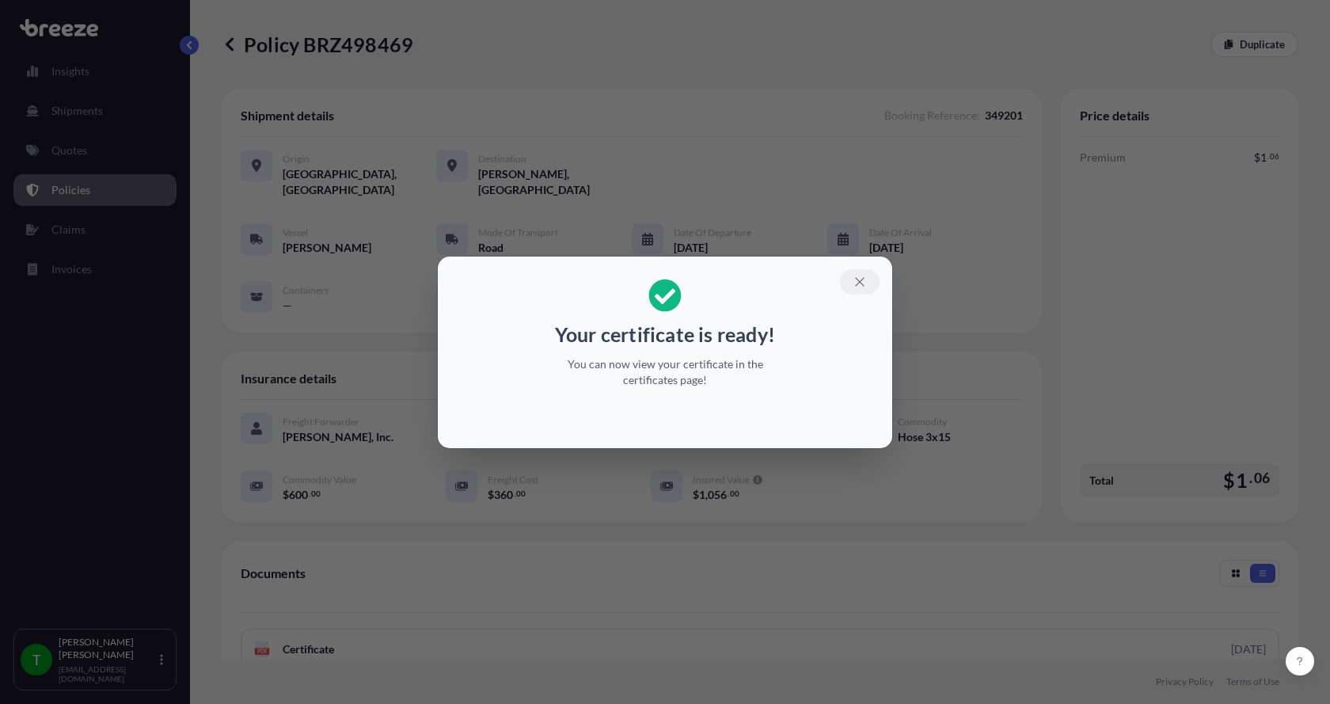
click at [858, 282] on icon "button" at bounding box center [860, 282] width 14 height 14
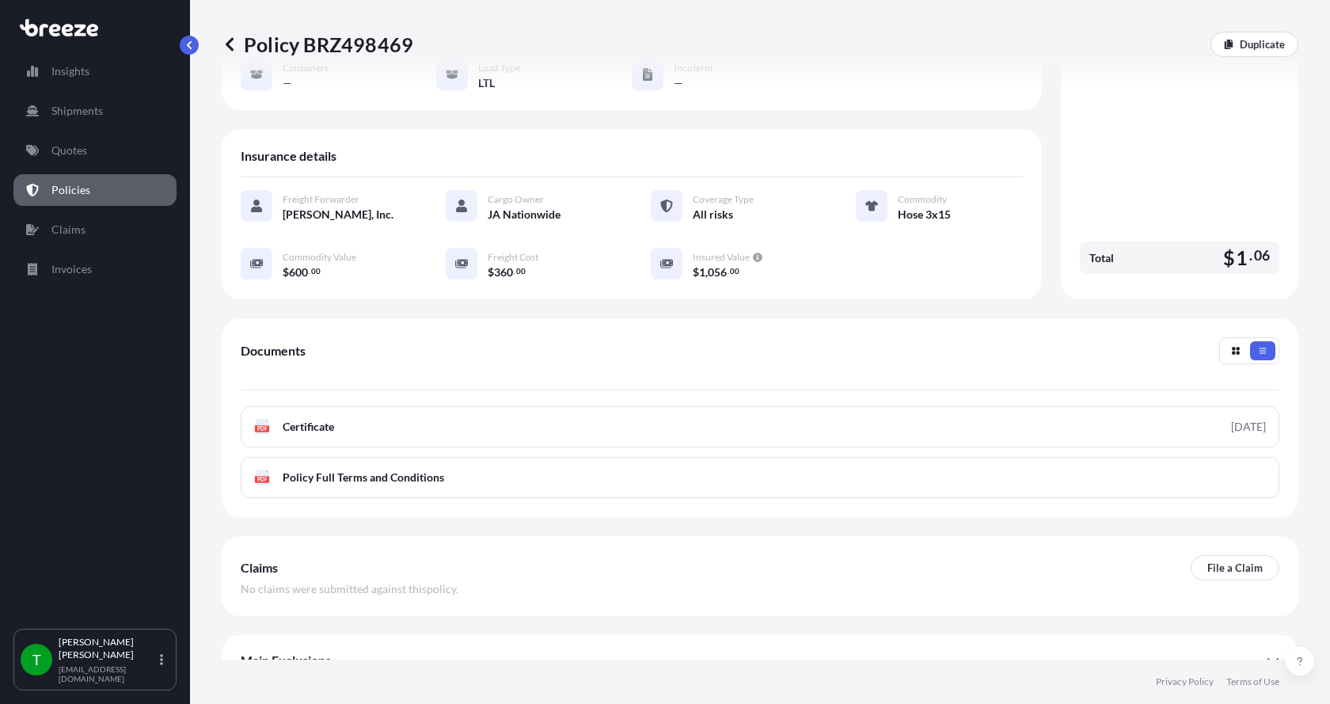
scroll to position [233, 0]
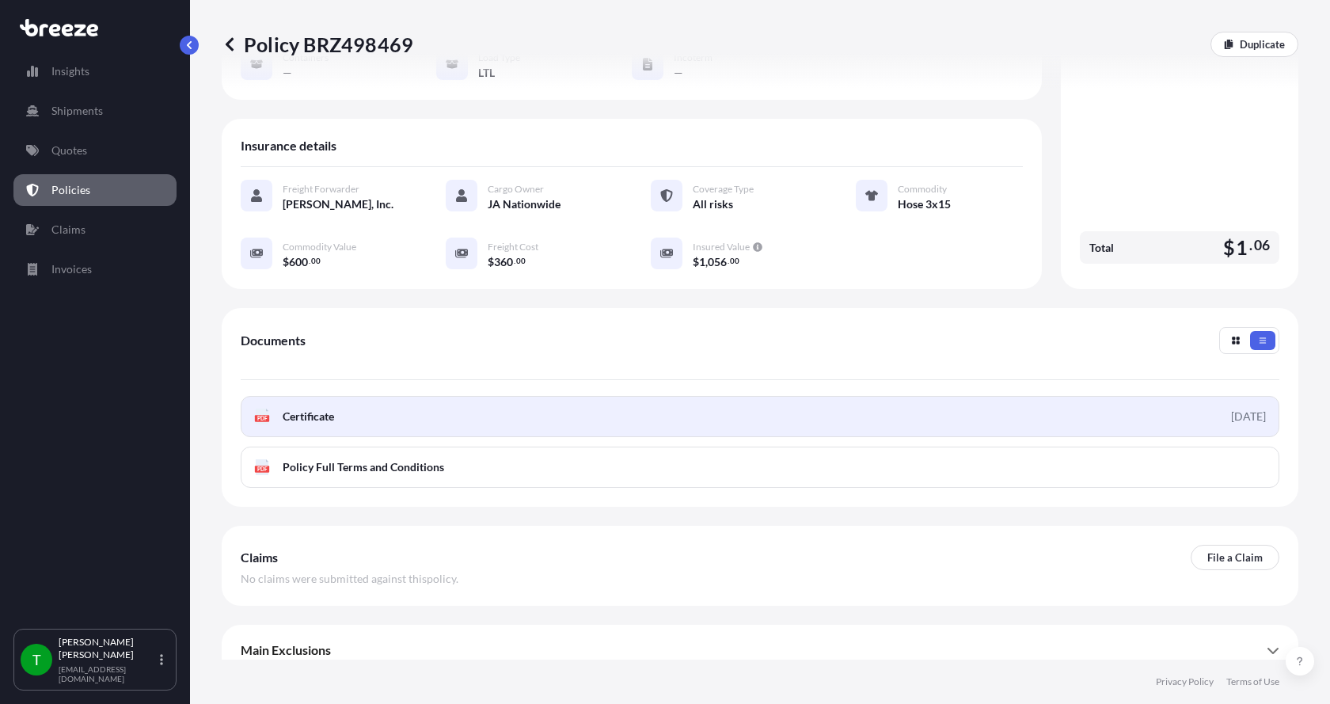
click at [270, 409] on div "PDF Certificate" at bounding box center [294, 417] width 80 height 16
